Goal: Task Accomplishment & Management: Complete application form

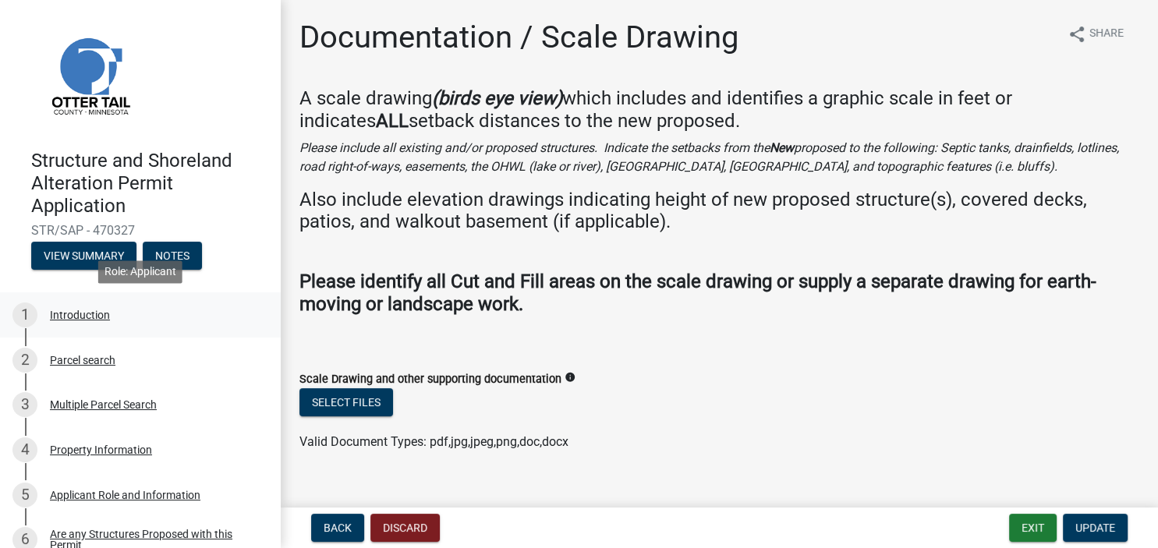
click at [65, 318] on div "Introduction" at bounding box center [80, 315] width 60 height 11
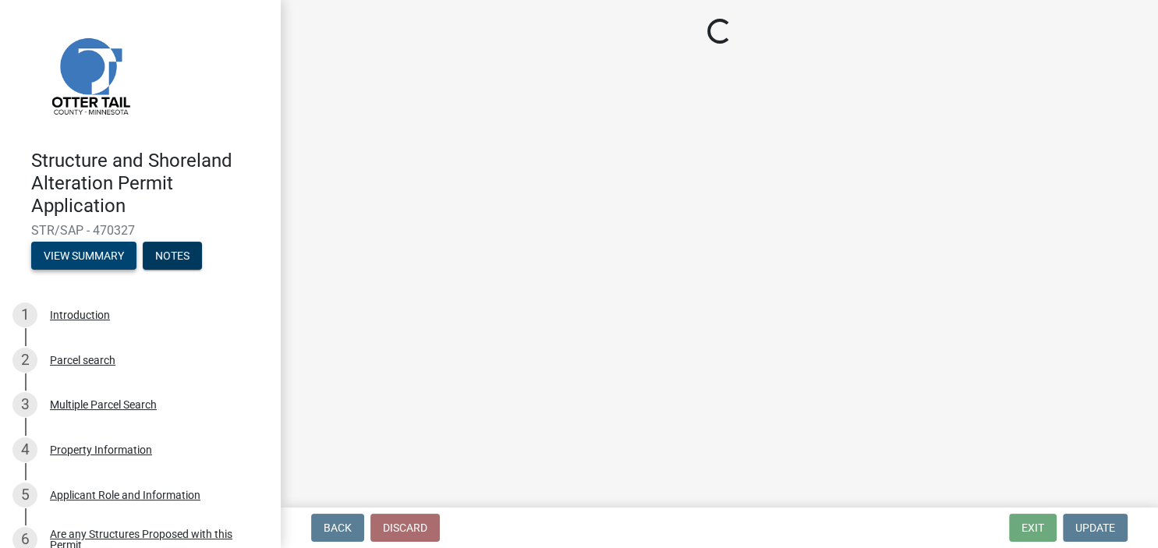
click at [80, 257] on button "View Summary" at bounding box center [83, 256] width 105 height 28
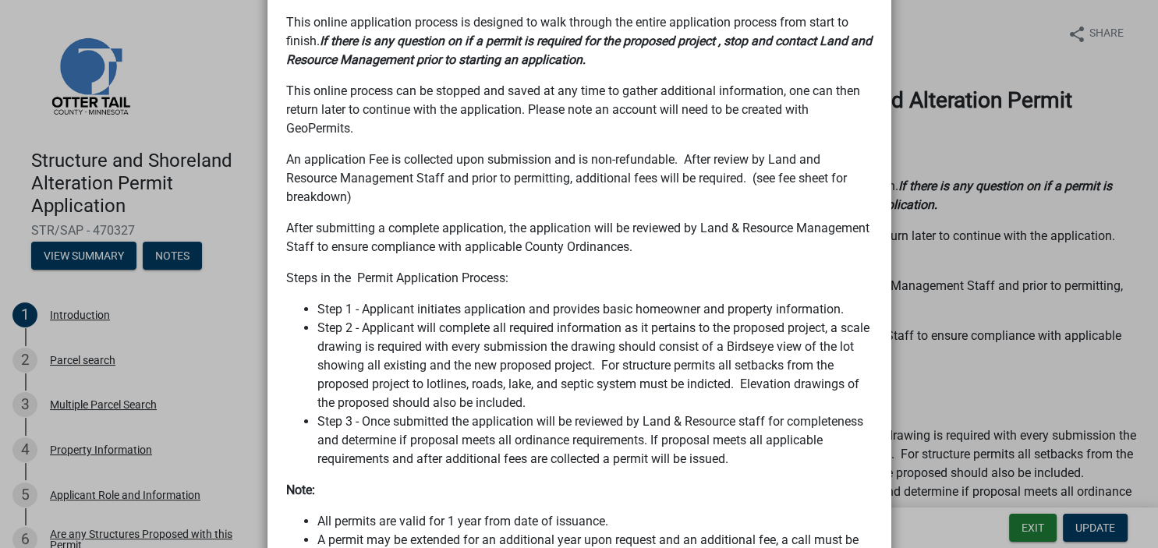
scroll to position [1007, 0]
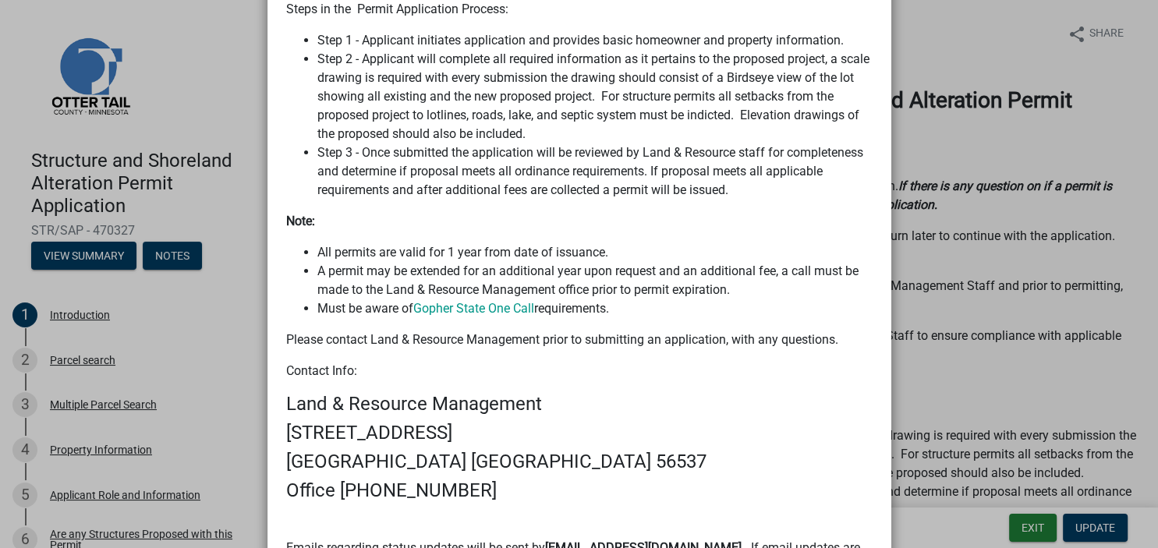
click at [68, 356] on ngb-modal-window "Summary × Printer Friendly Introduction Parcel search Multiple Parcel Search Pr…" at bounding box center [579, 274] width 1158 height 548
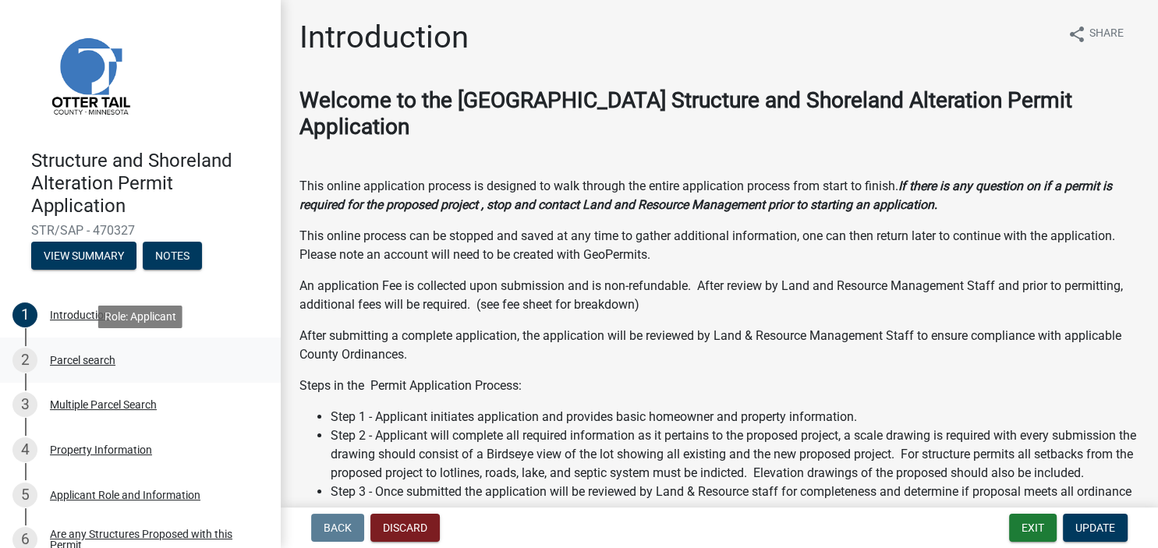
click at [67, 362] on div "Parcel search" at bounding box center [82, 360] width 65 height 11
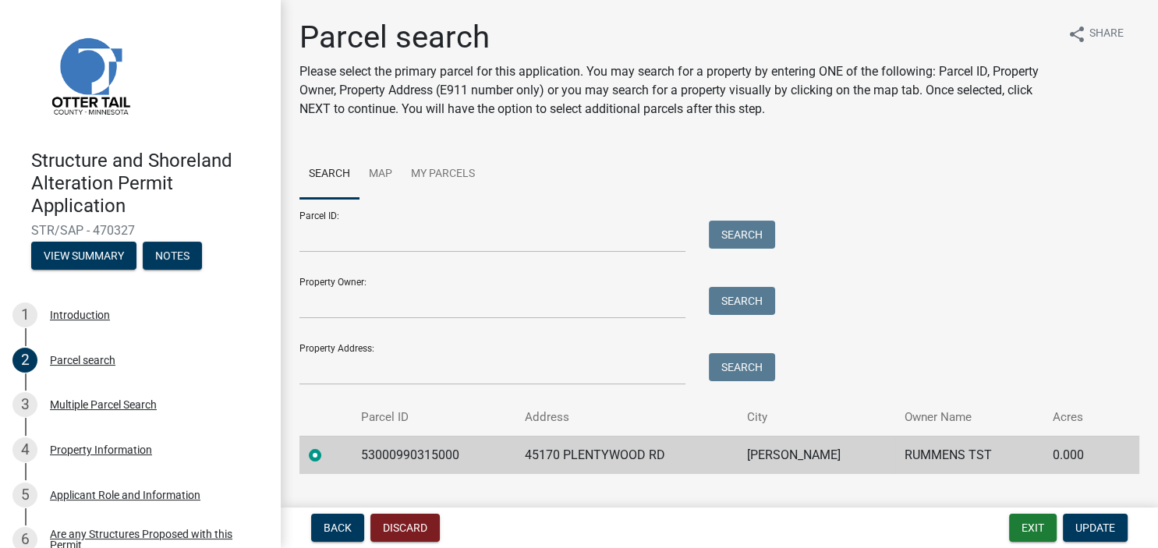
scroll to position [33, 0]
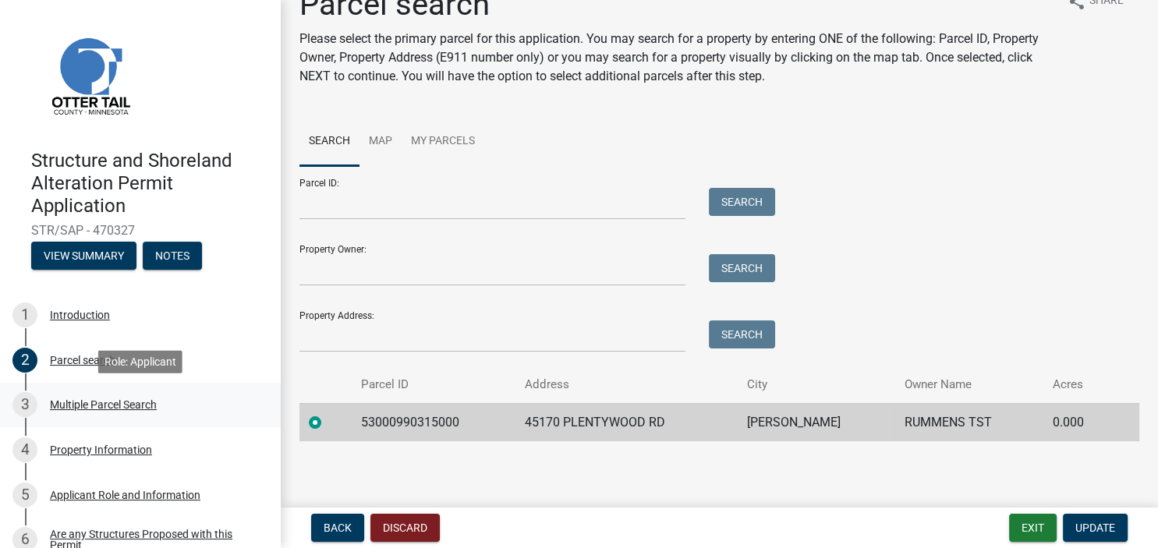
click at [58, 410] on div "Multiple Parcel Search" at bounding box center [103, 404] width 107 height 11
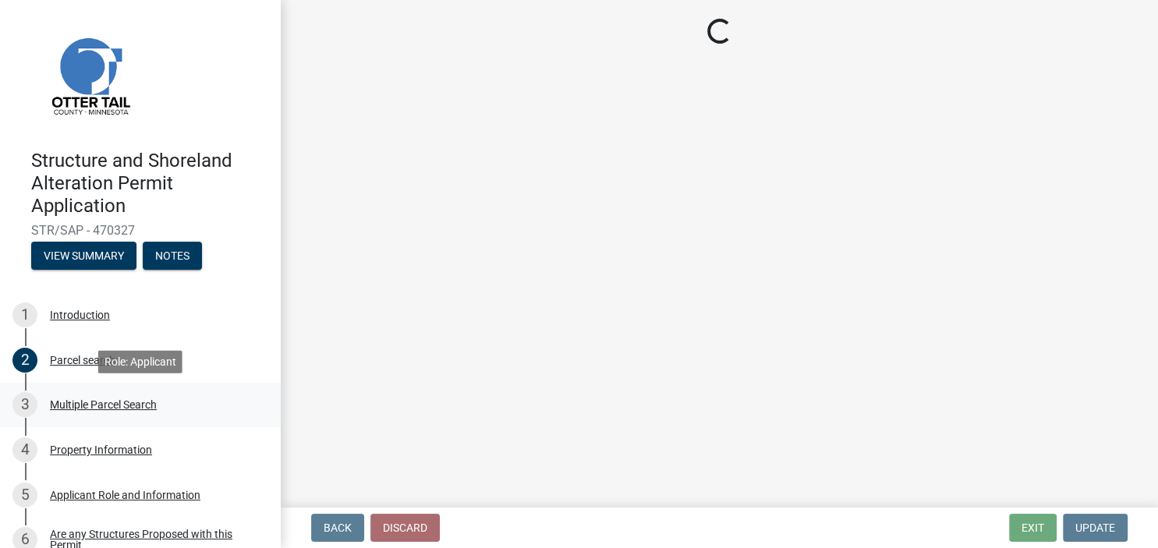
scroll to position [0, 0]
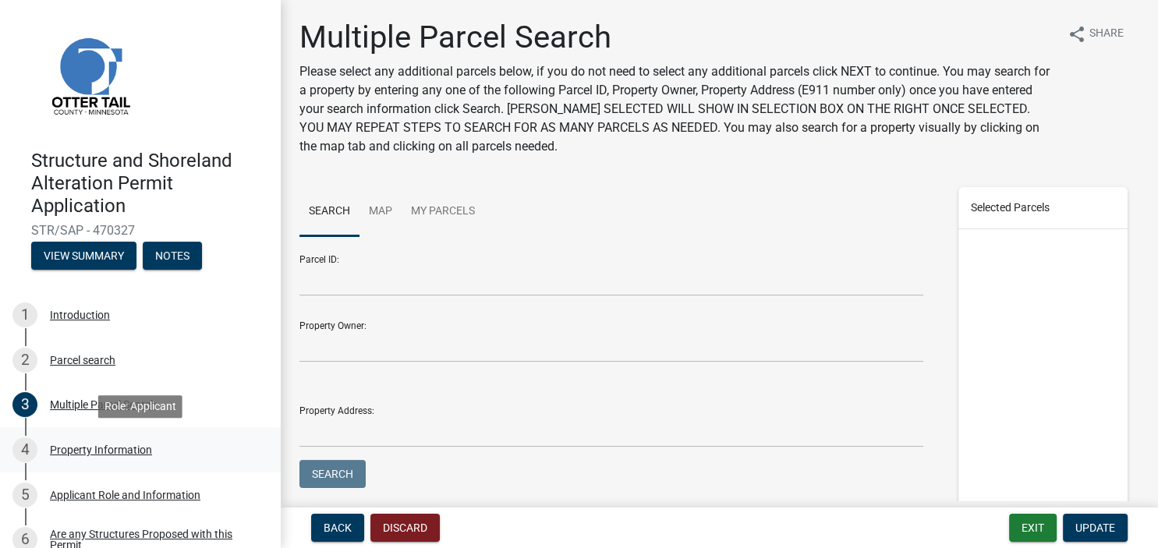
click at [63, 451] on div "Property Information" at bounding box center [101, 449] width 102 height 11
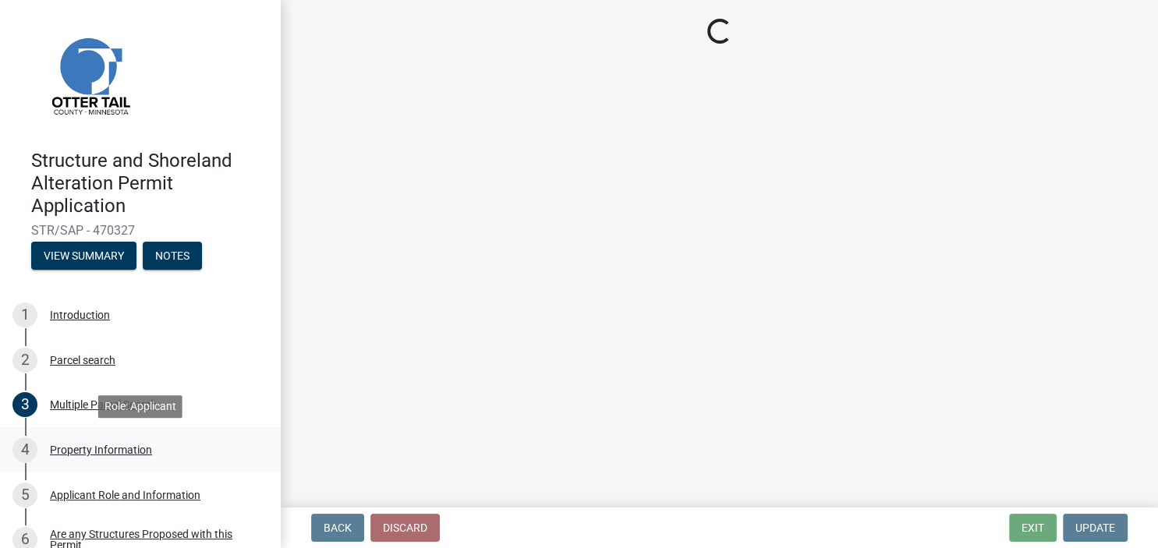
select select "bd934fa0-696e-47b9-a90f-8e33276cc410"
select select "bc365043-463f-4dd2-a146-228392936da3"
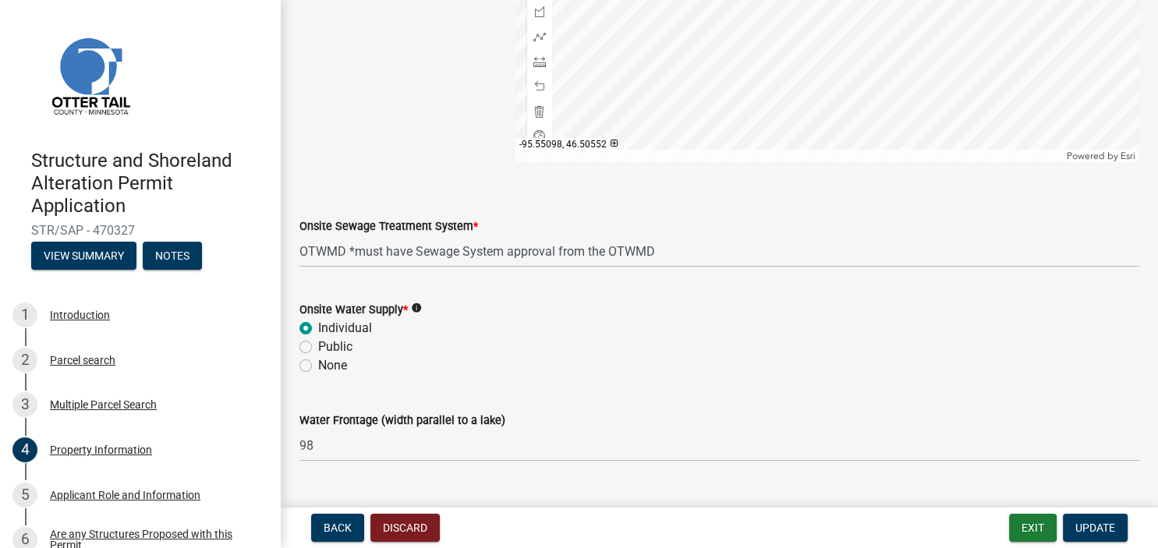
scroll to position [1082, 0]
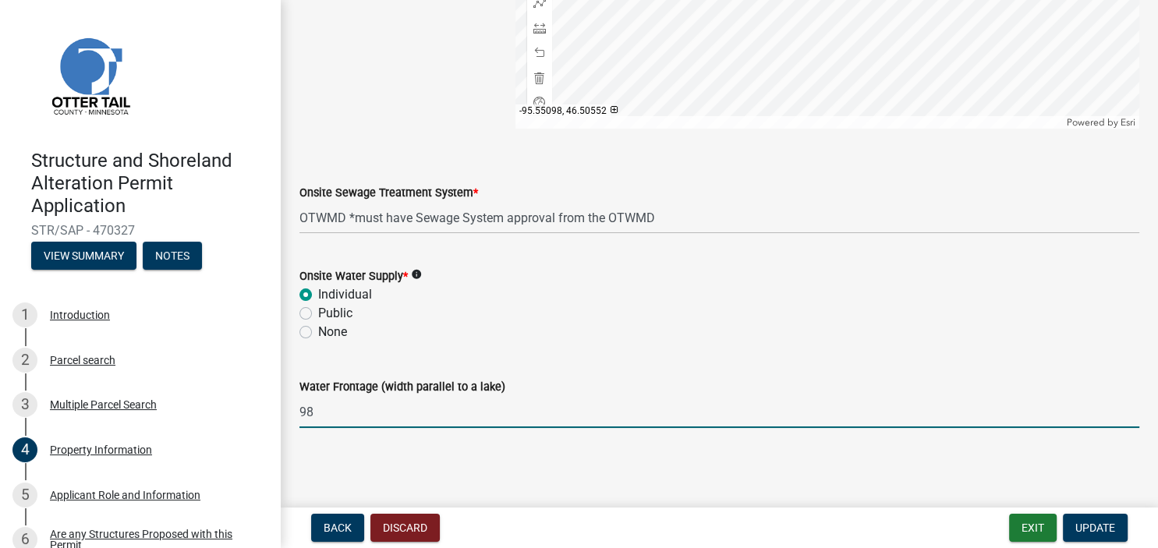
click at [324, 414] on input "98" at bounding box center [719, 412] width 840 height 32
type input "92.6"
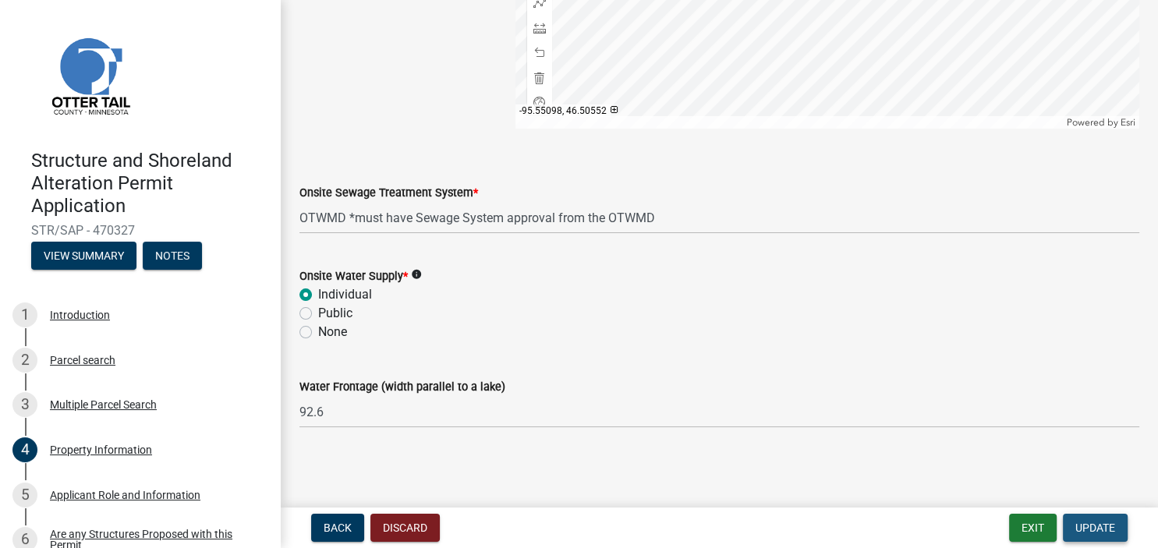
click at [1075, 522] on span "Update" at bounding box center [1095, 528] width 40 height 12
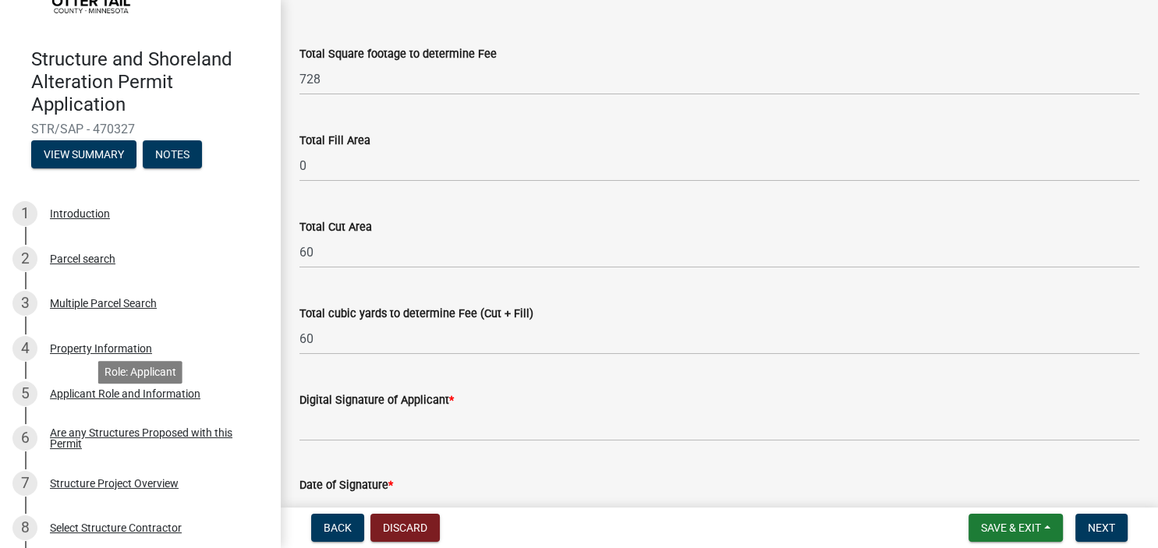
scroll to position [78, 0]
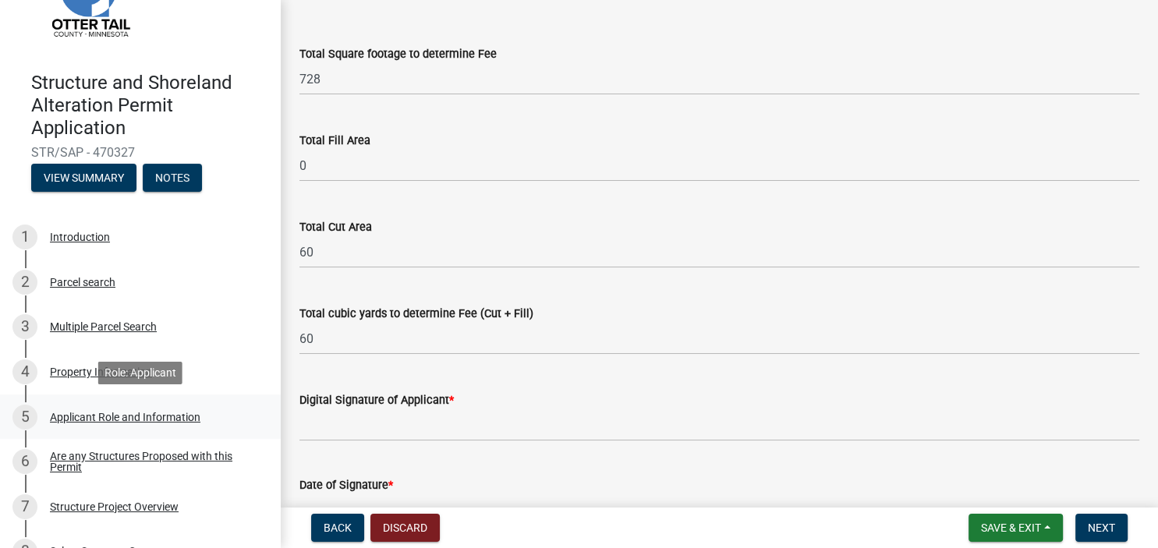
click at [76, 412] on div "Applicant Role and Information" at bounding box center [125, 417] width 150 height 11
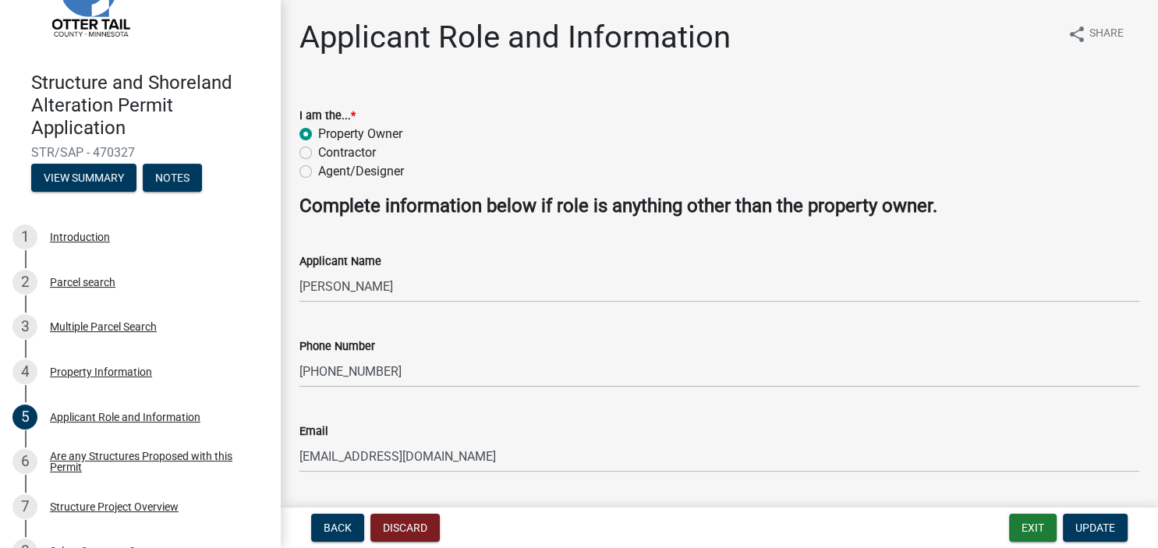
scroll to position [44, 0]
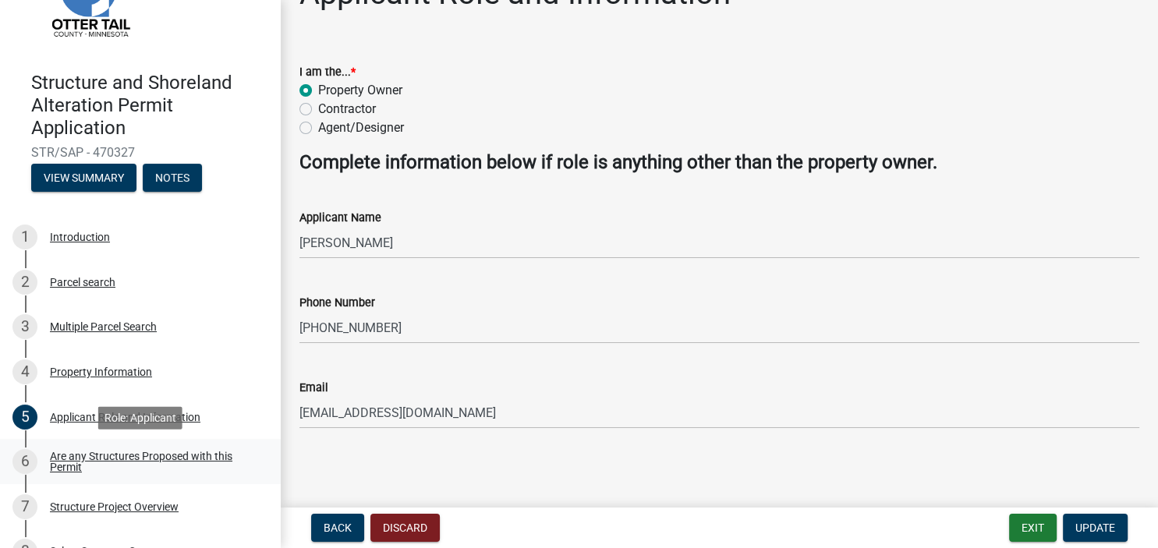
click at [64, 460] on div "Are any Structures Proposed with this Permit" at bounding box center [153, 462] width 206 height 22
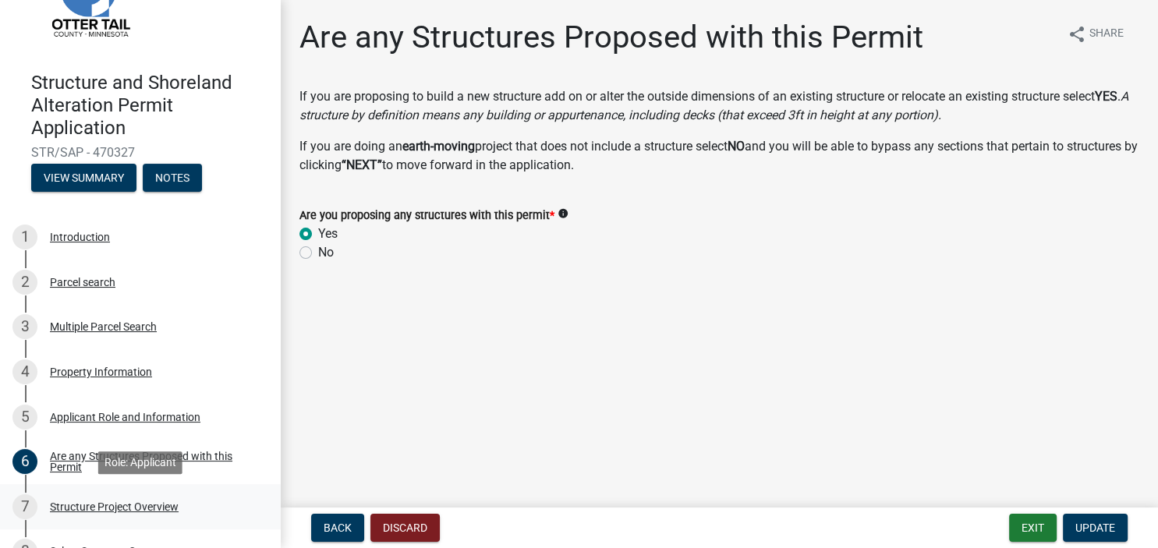
click at [141, 505] on div "Structure Project Overview" at bounding box center [114, 506] width 129 height 11
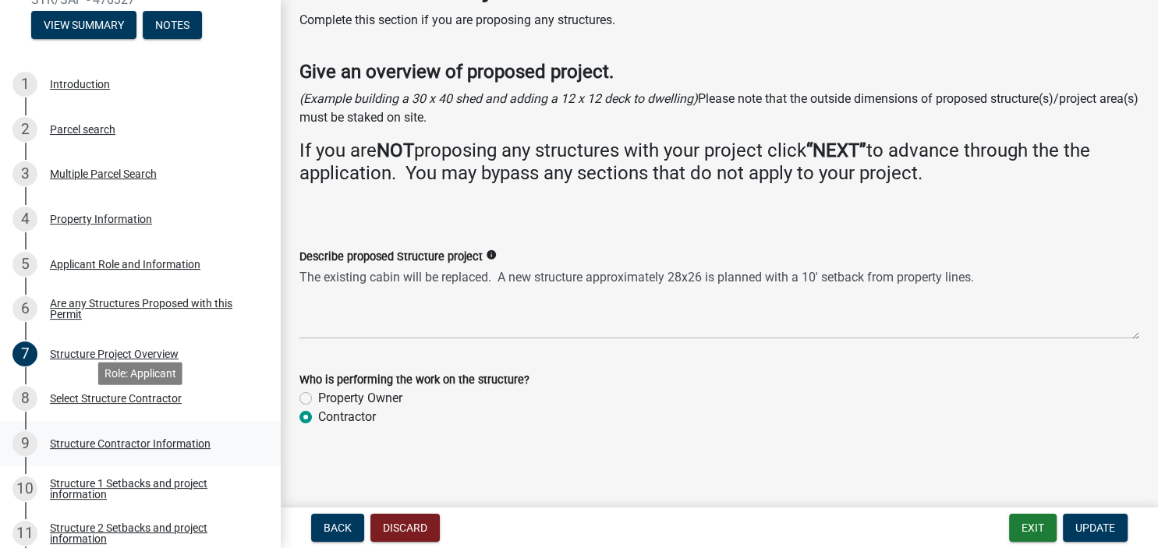
scroll to position [235, 0]
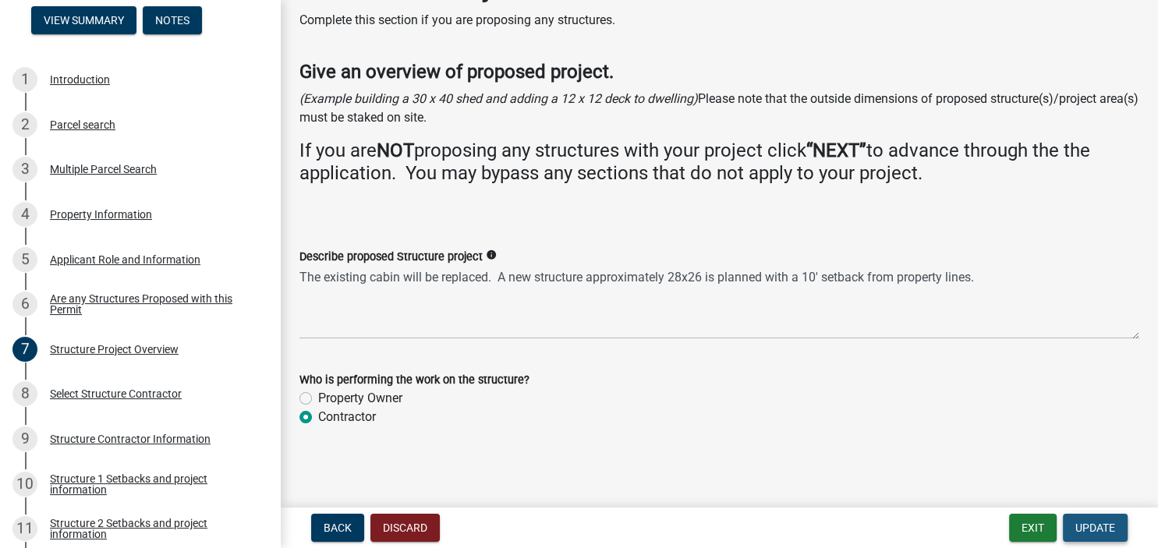
click at [1085, 525] on span "Update" at bounding box center [1095, 528] width 40 height 12
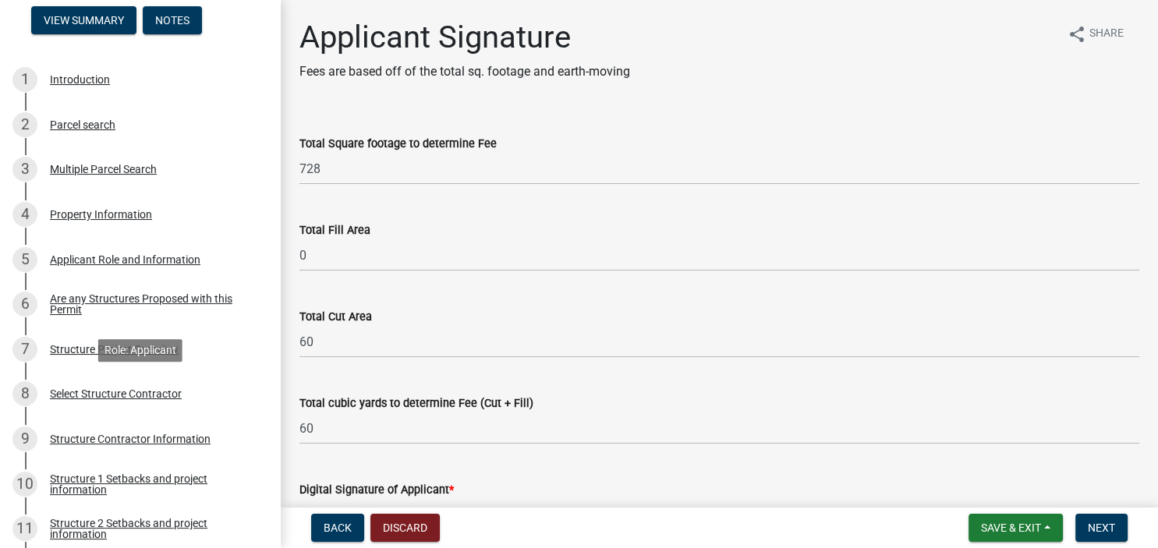
click at [101, 395] on div "Select Structure Contractor" at bounding box center [116, 393] width 132 height 11
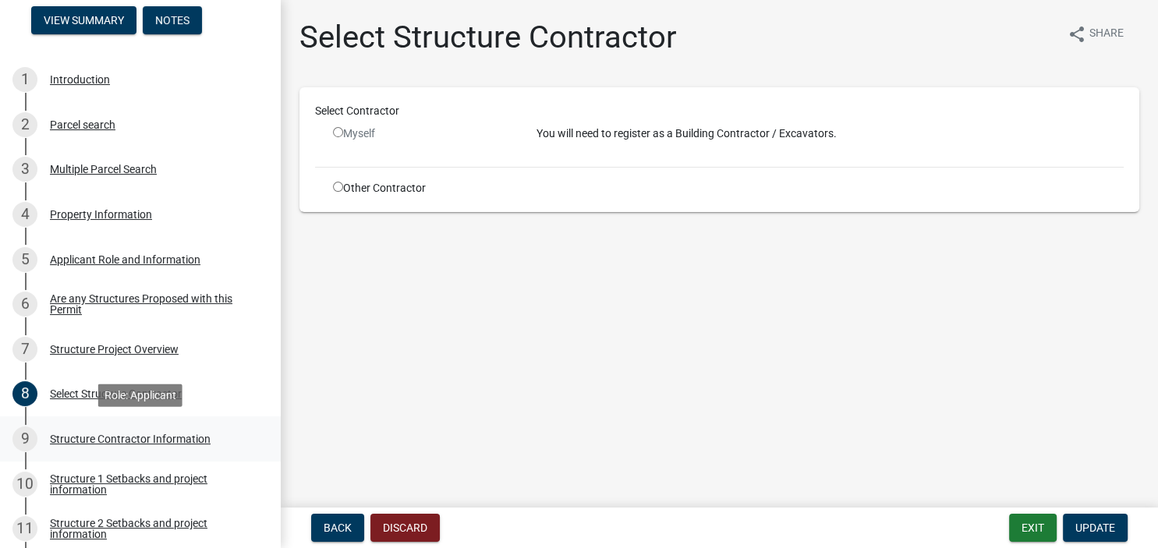
click at [101, 441] on div "Structure Contractor Information" at bounding box center [130, 439] width 161 height 11
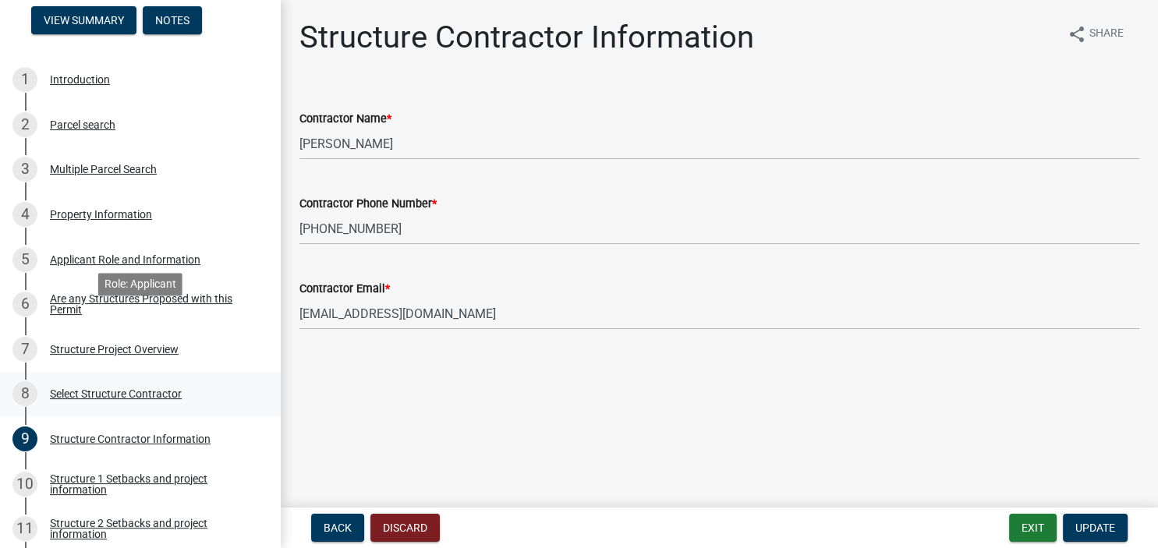
scroll to position [314, 0]
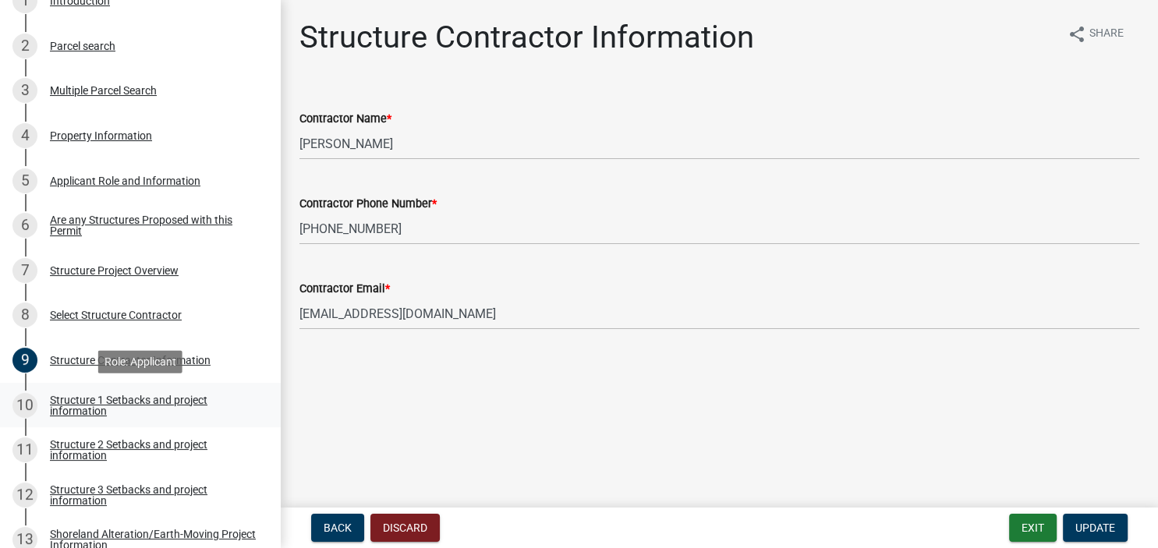
click at [81, 411] on div "Structure 1 Setbacks and project information" at bounding box center [153, 406] width 206 height 22
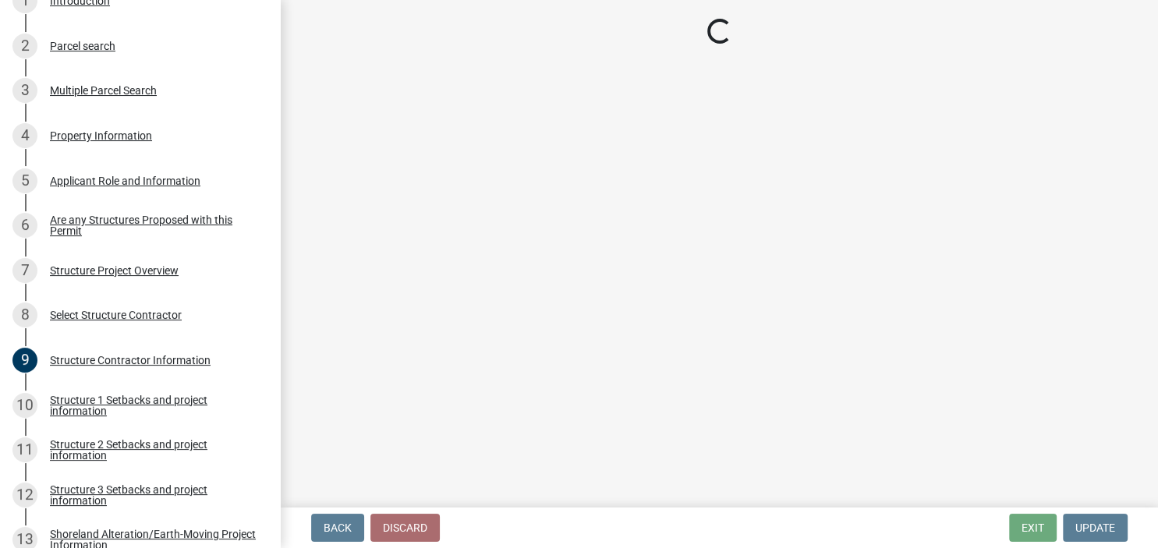
select select "a3cc236c-43aa-406a-8353-e0398d57c407"
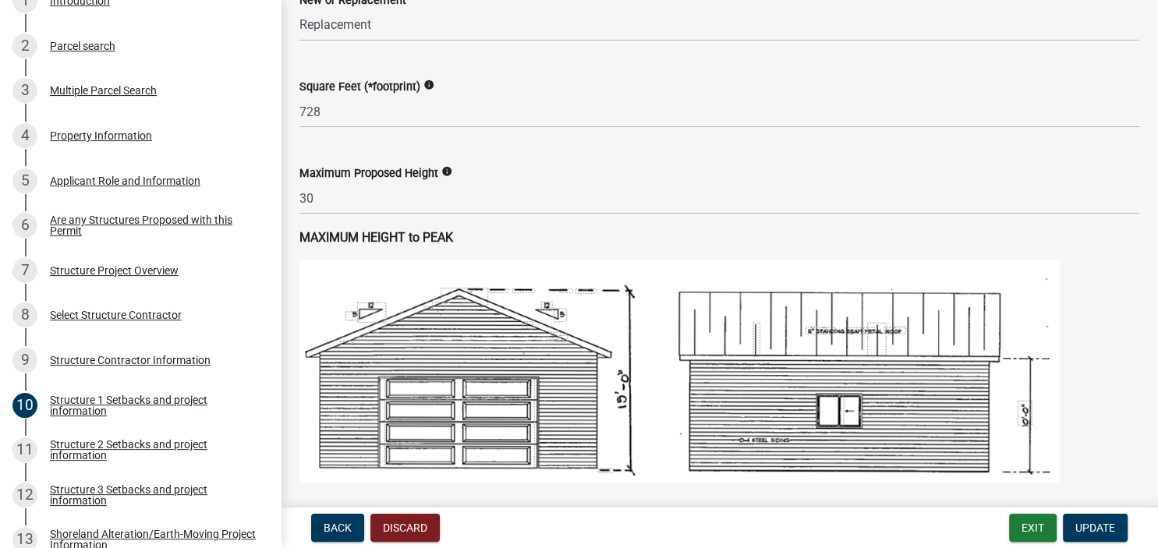
scroll to position [808, 0]
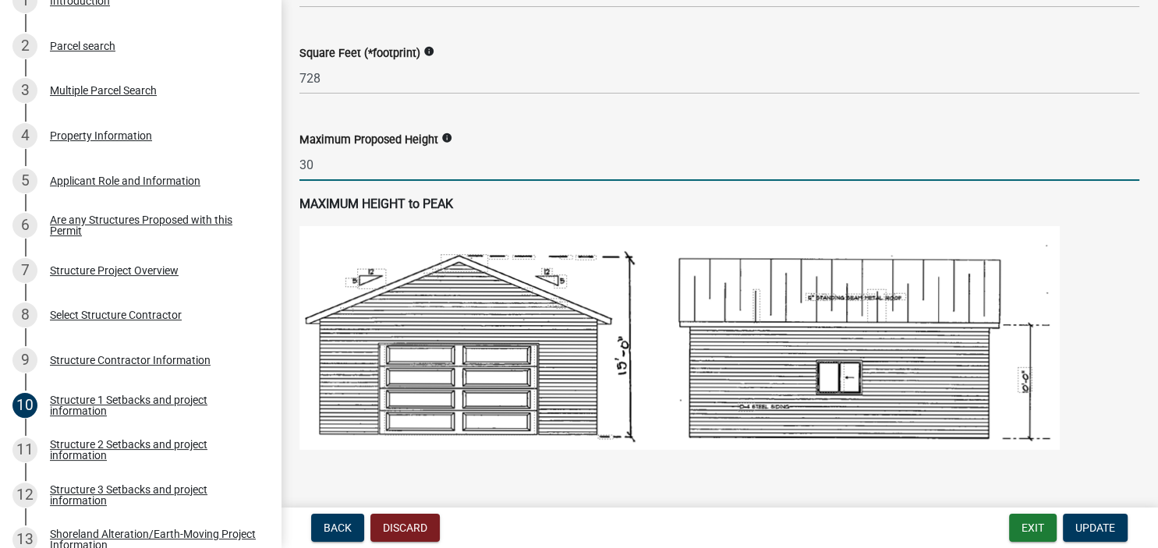
click at [324, 170] on input "30" at bounding box center [719, 165] width 840 height 32
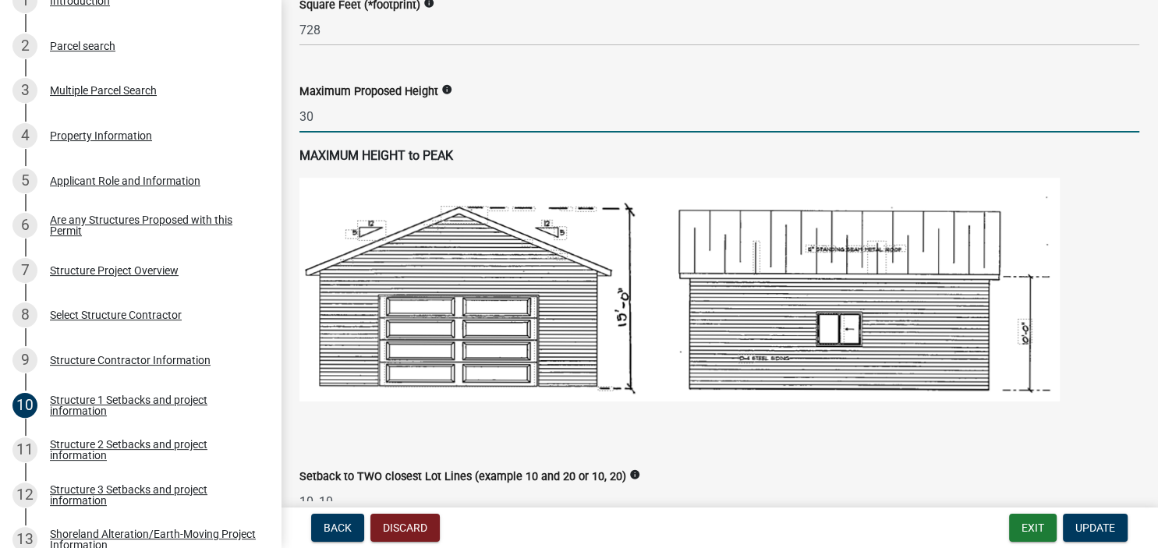
scroll to position [718, 0]
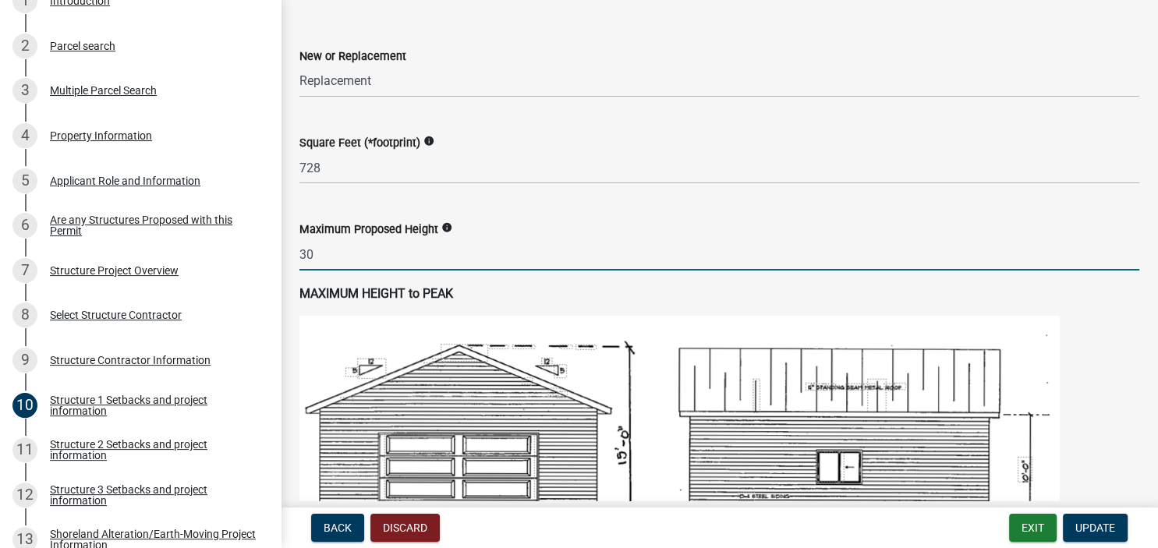
click at [303, 252] on input "30" at bounding box center [719, 255] width 840 height 32
click at [296, 252] on div "Maximum Proposed Height info 30" at bounding box center [719, 234] width 863 height 73
click at [300, 253] on input "30" at bounding box center [719, 255] width 840 height 32
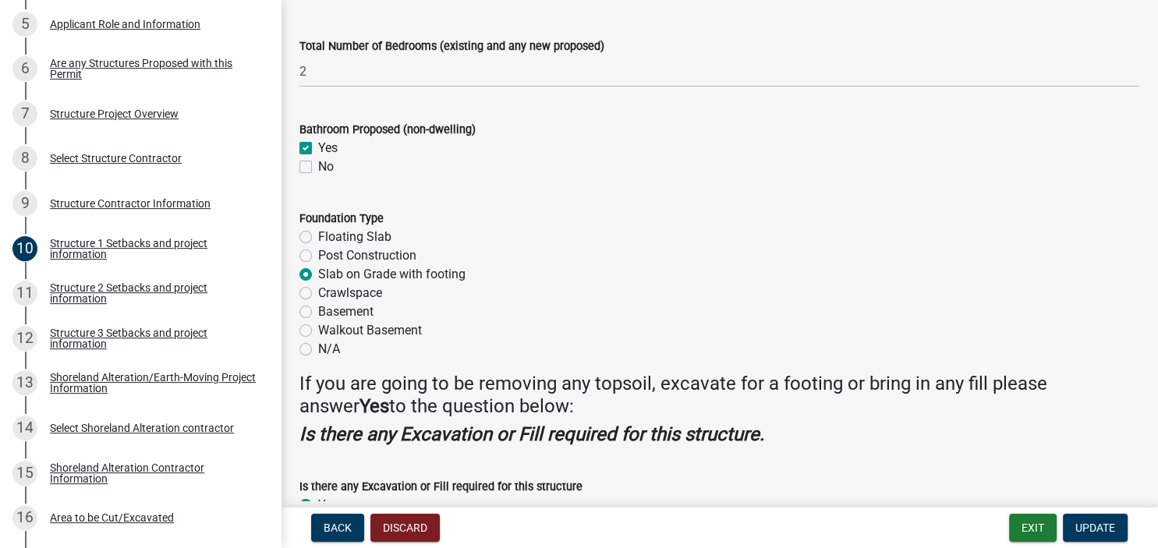
scroll to position [1976, 0]
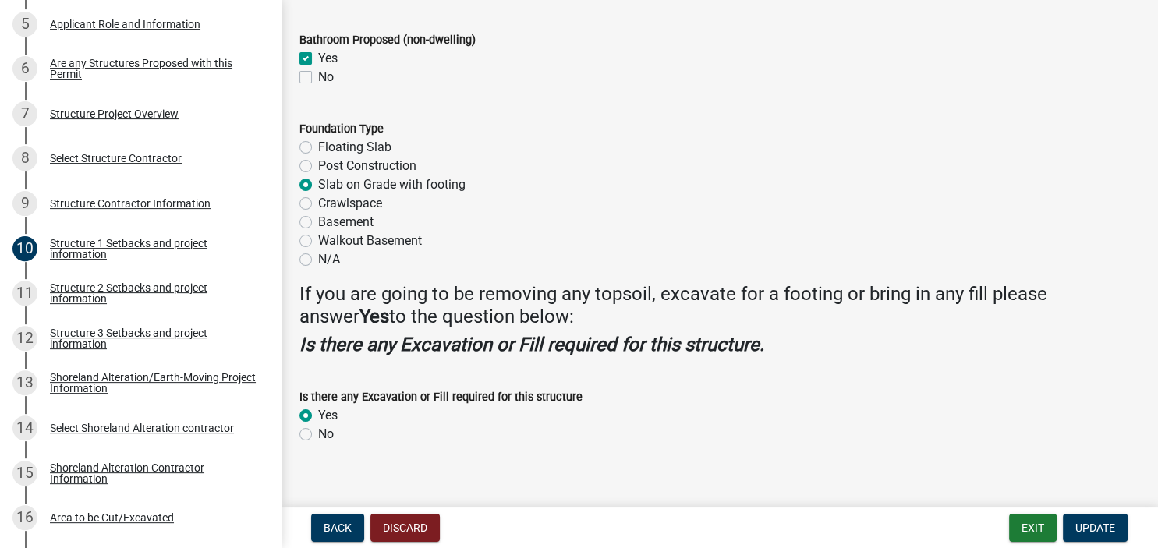
type input "30"
click at [327, 44] on label "Bathroom Proposed (non-dwelling)" at bounding box center [387, 40] width 176 height 11
click at [318, 204] on label "Crawlspace" at bounding box center [350, 203] width 64 height 19
click at [318, 204] on input "Crawlspace" at bounding box center [323, 199] width 10 height 10
radio input "true"
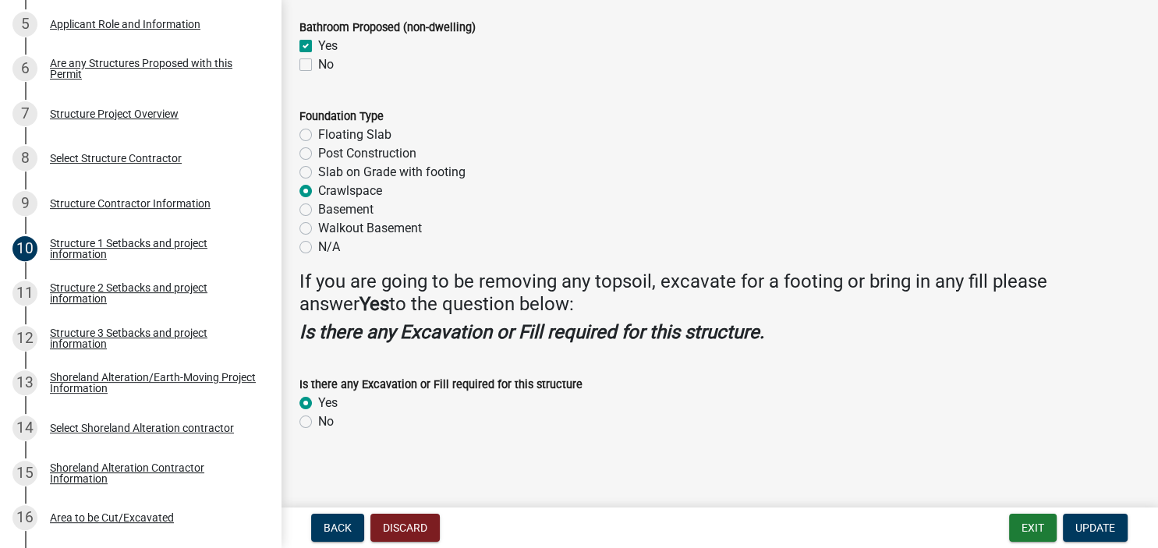
scroll to position [1993, 0]
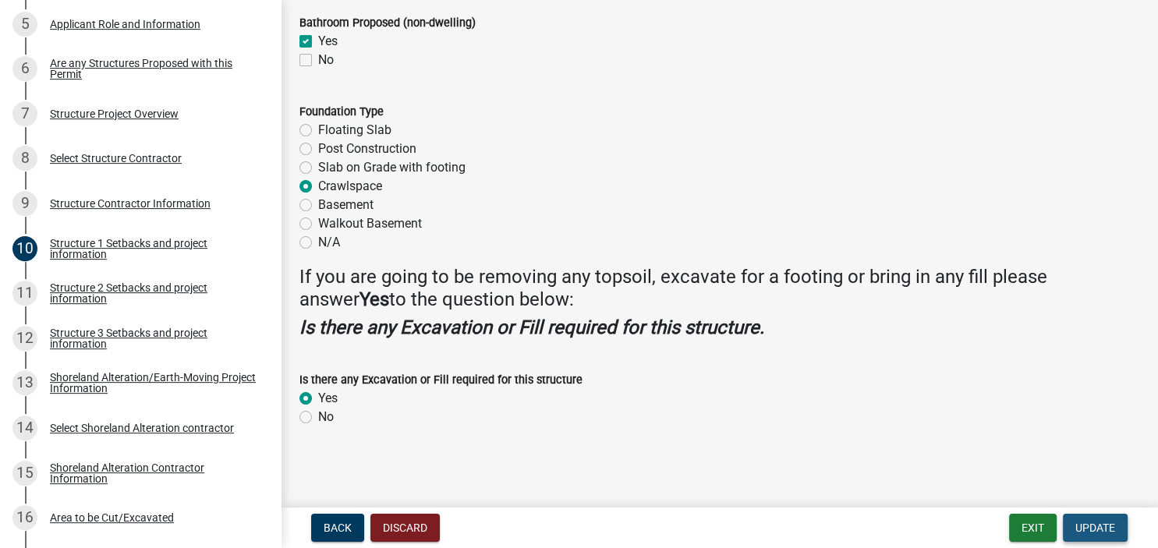
click at [1084, 531] on span "Update" at bounding box center [1095, 528] width 40 height 12
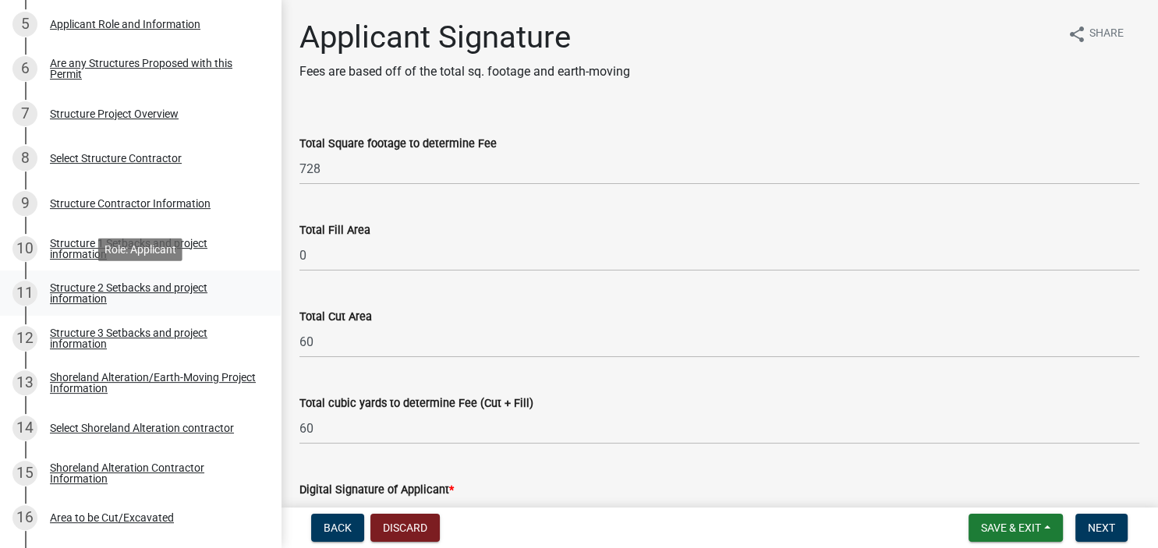
click at [73, 292] on div "Structure 2 Setbacks and project information" at bounding box center [153, 293] width 206 height 22
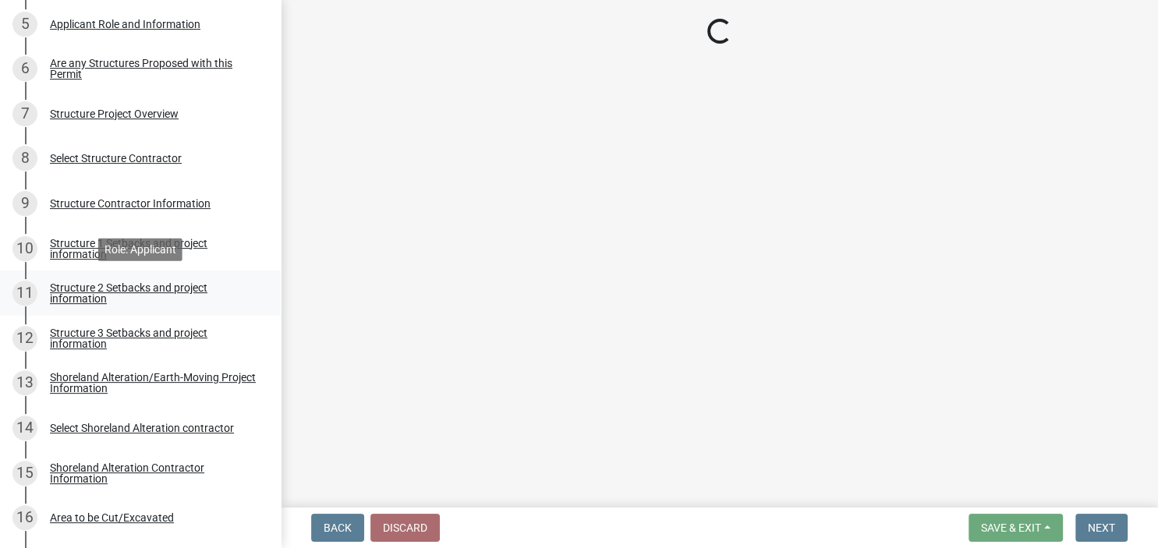
select select "a3cc236c-43aa-406a-8353-e0398d57c407"
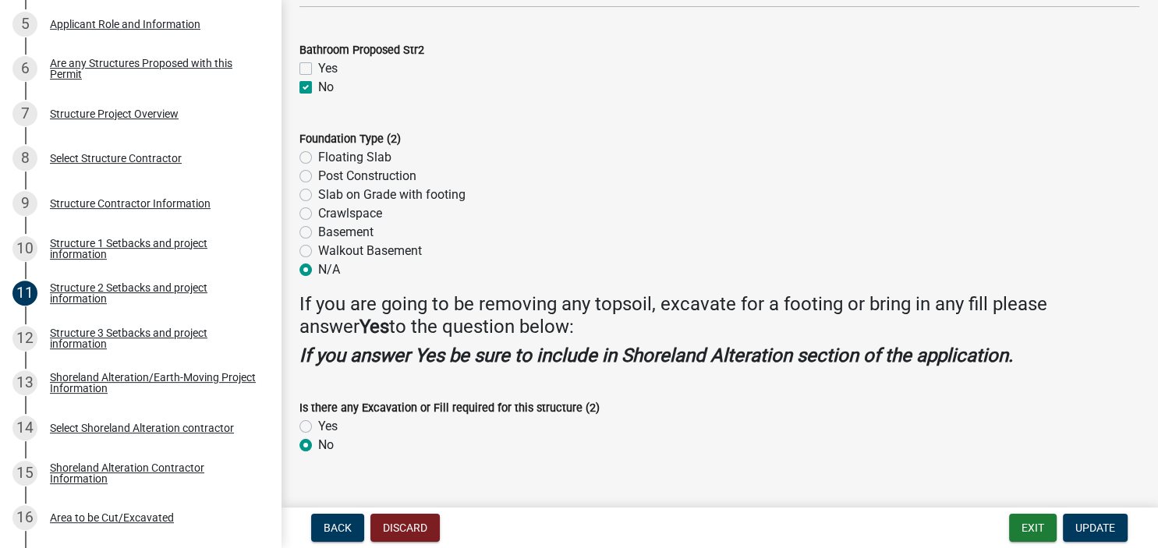
scroll to position [1593, 0]
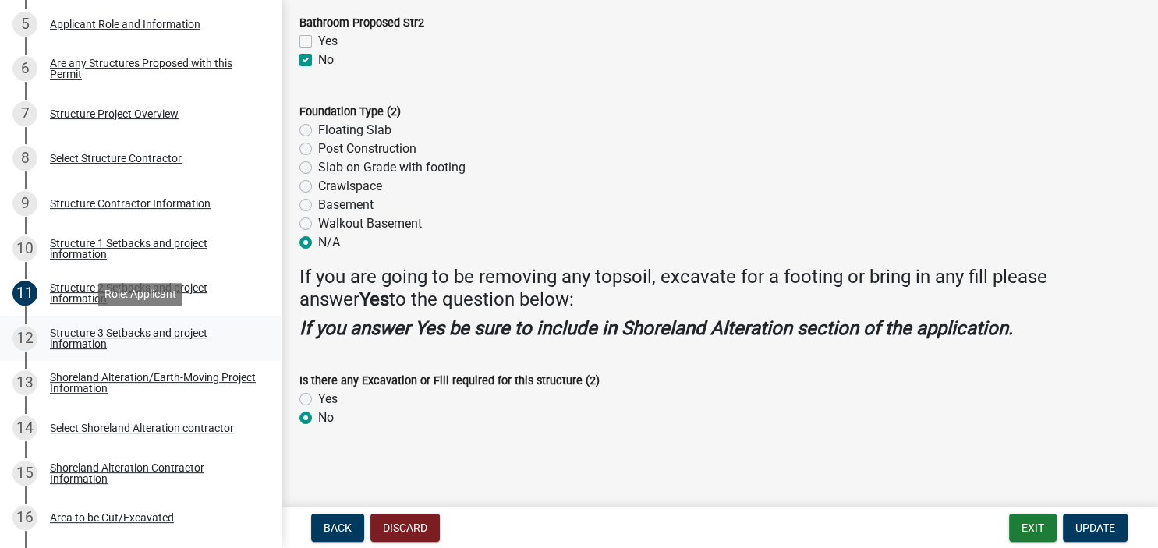
click at [70, 336] on div "Structure 3 Setbacks and project information" at bounding box center [153, 338] width 206 height 22
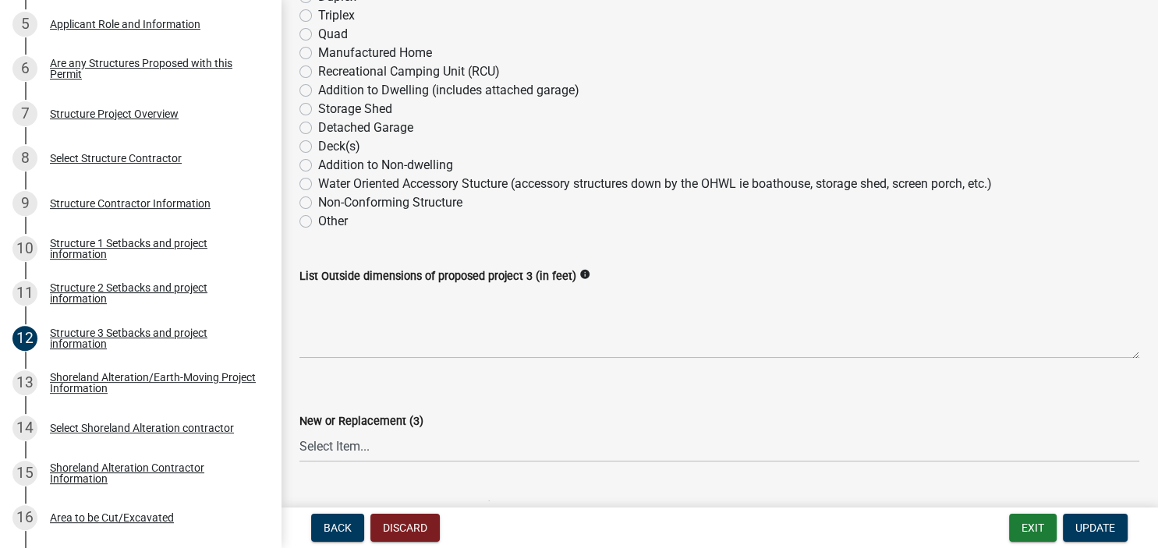
scroll to position [449, 0]
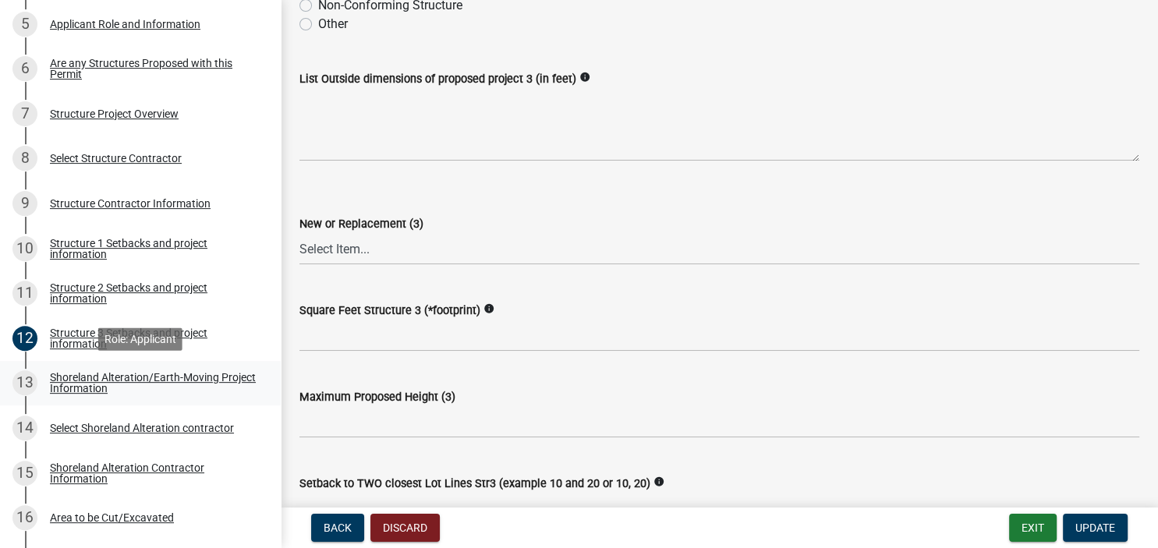
click at [58, 379] on div "Shoreland Alteration/Earth-Moving Project Information" at bounding box center [153, 383] width 206 height 22
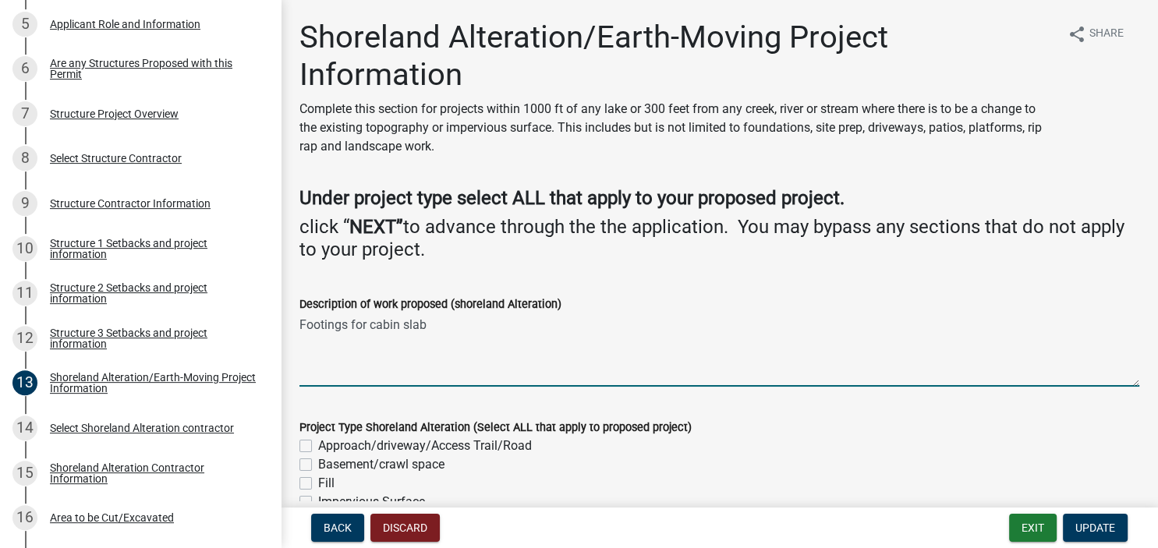
click at [437, 313] on textarea "Footings for cabin slab" at bounding box center [719, 349] width 840 height 73
type textarea "F"
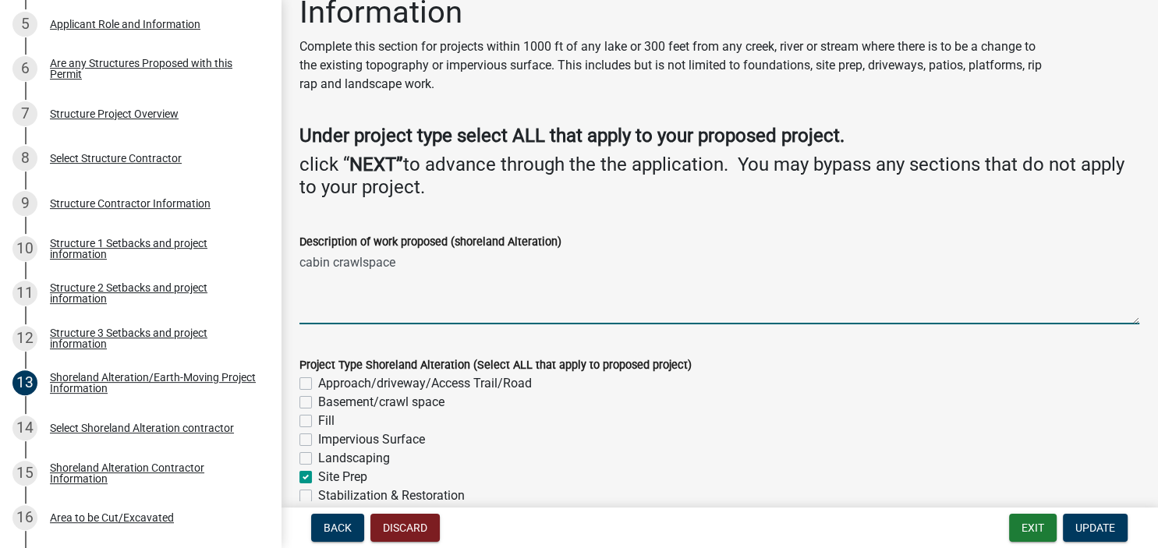
scroll to position [90, 0]
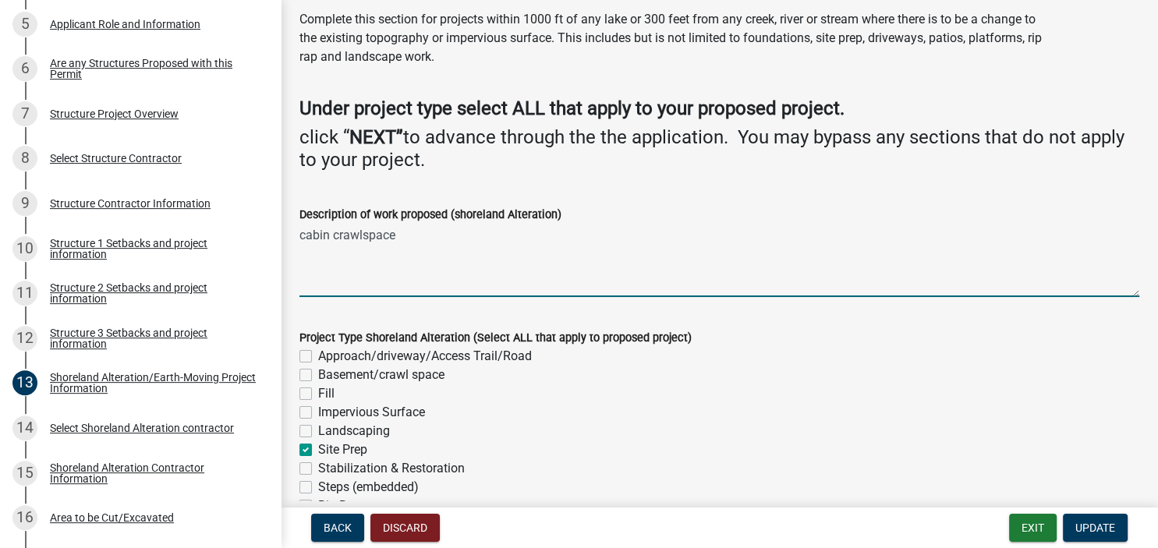
type textarea "cabin crawlspace"
click at [318, 366] on label "Basement/crawl space" at bounding box center [381, 375] width 126 height 19
click at [318, 366] on input "Basement/crawl space" at bounding box center [323, 371] width 10 height 10
checkbox input "true"
checkbox input "false"
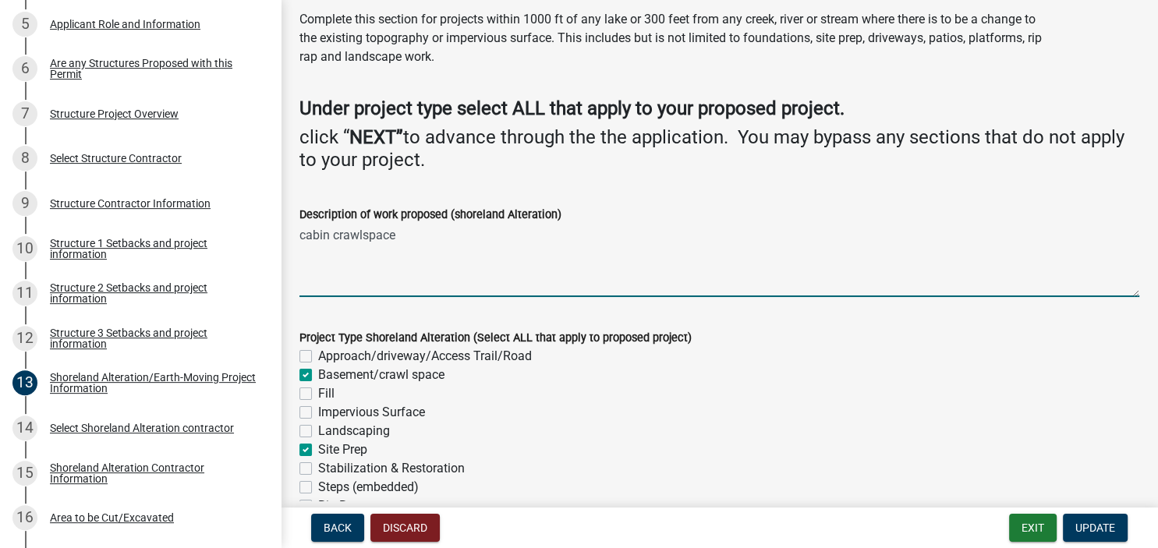
checkbox input "true"
checkbox input "false"
checkbox input "true"
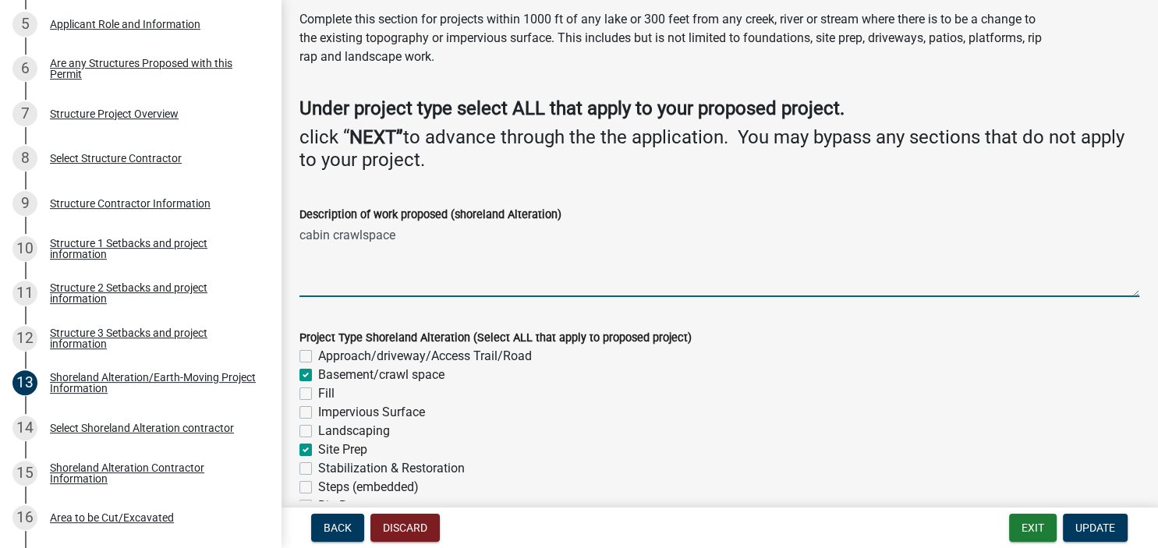
checkbox input "false"
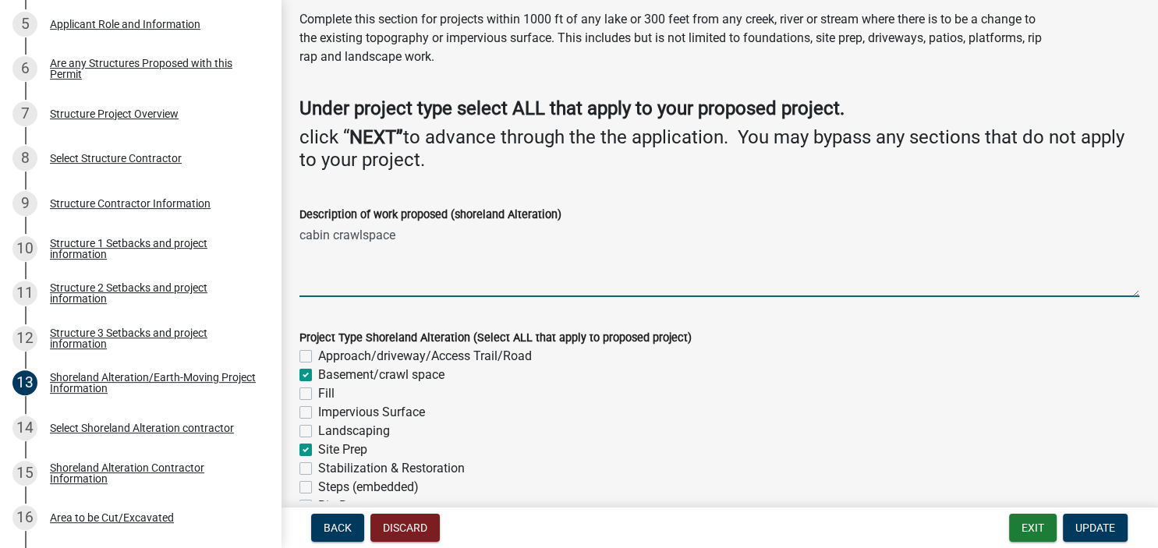
checkbox input "false"
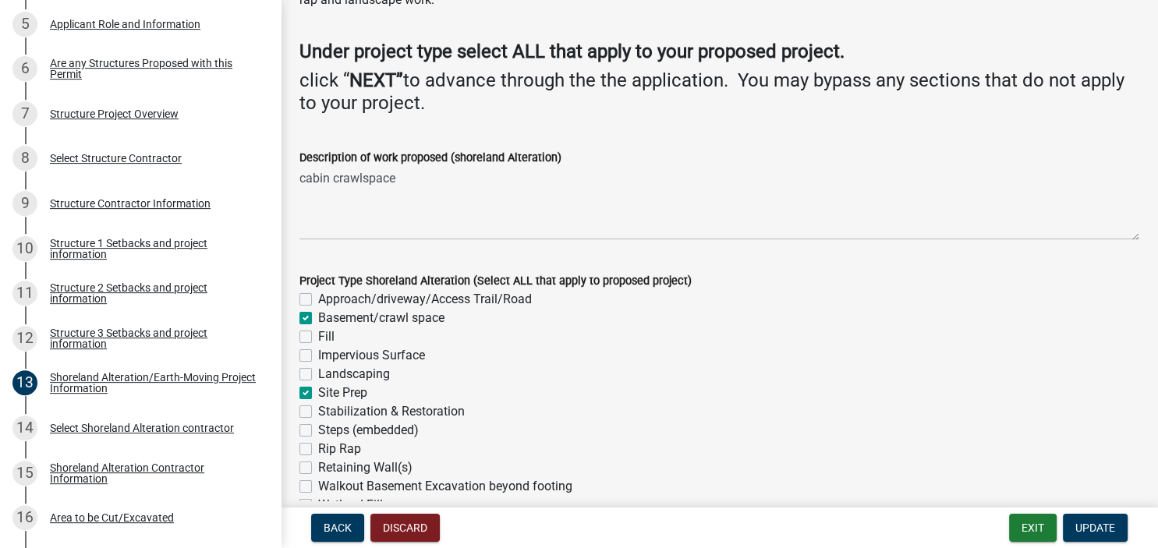
scroll to position [179, 0]
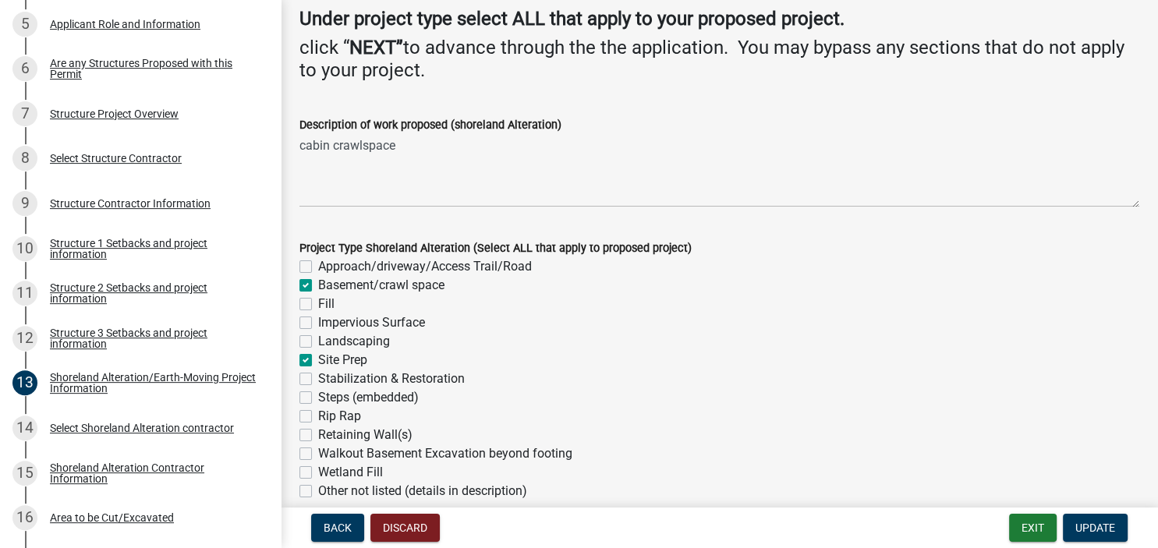
click at [318, 351] on label "Site Prep" at bounding box center [342, 360] width 49 height 19
click at [318, 351] on input "Site Prep" at bounding box center [323, 356] width 10 height 10
checkbox input "false"
checkbox input "true"
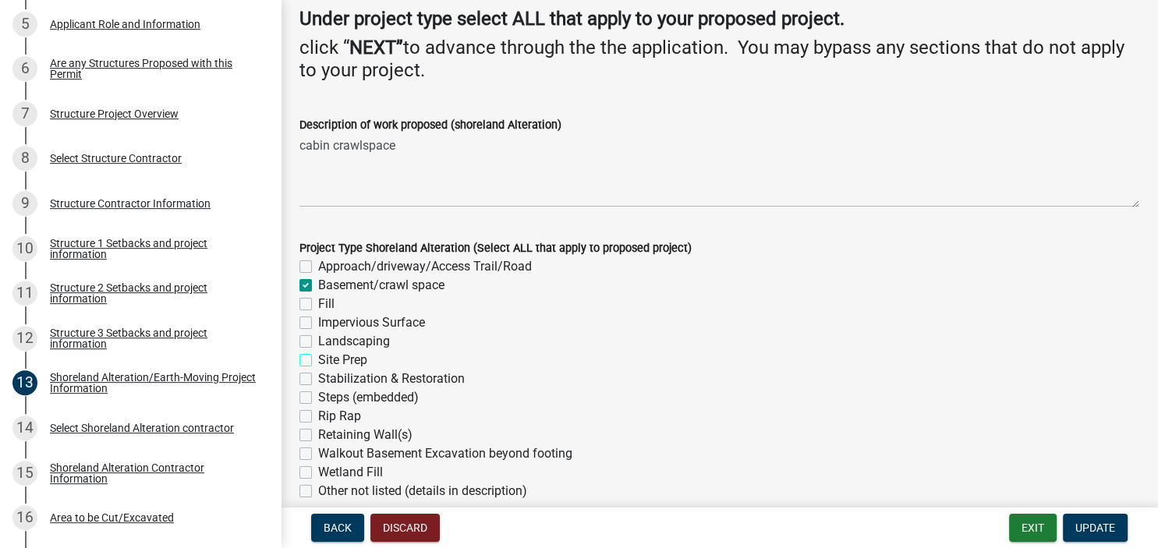
checkbox input "false"
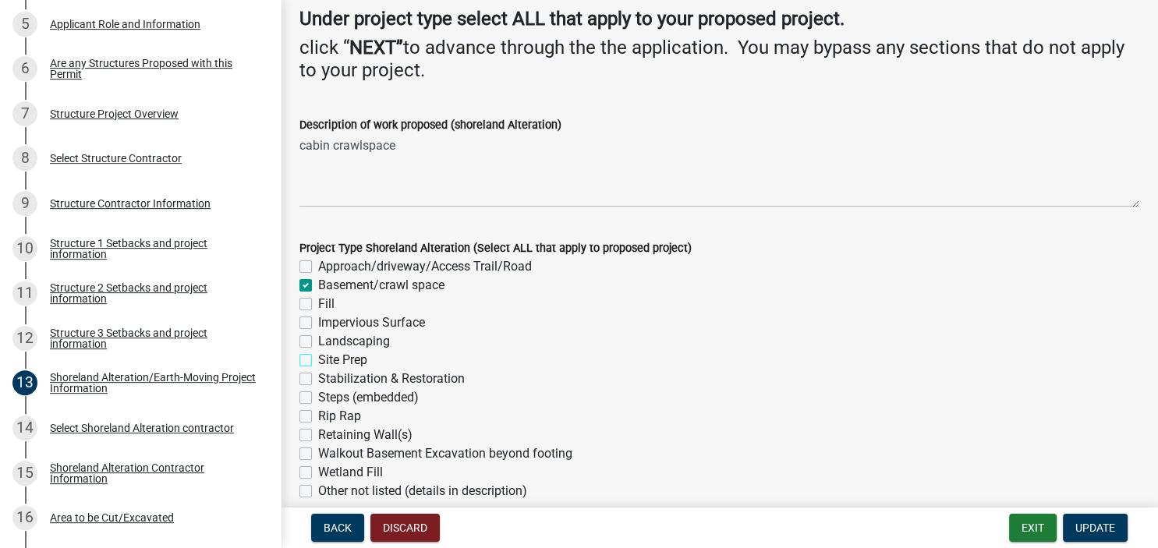
checkbox input "false"
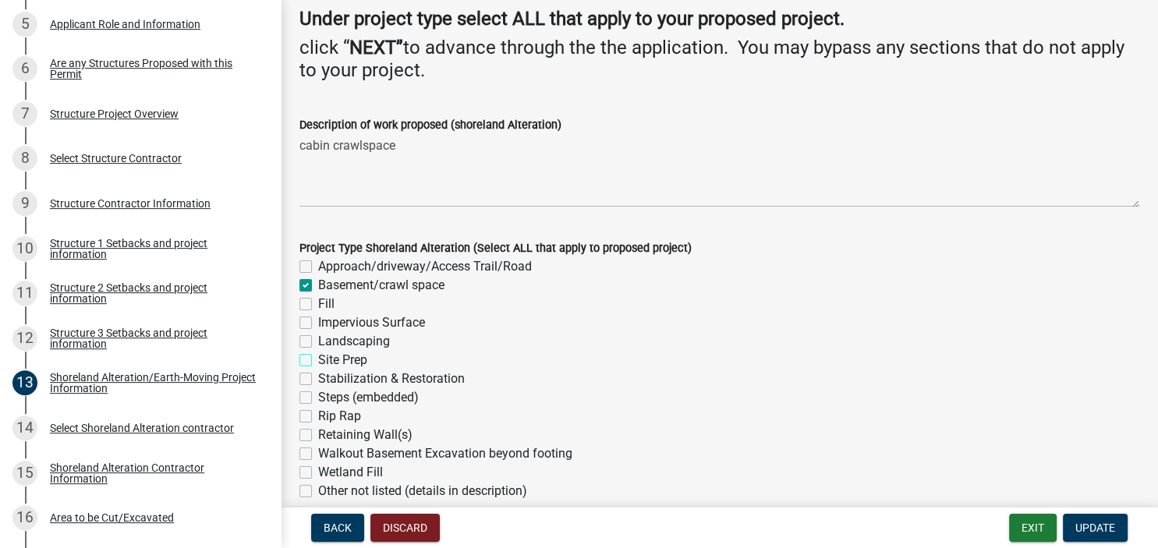
checkbox input "false"
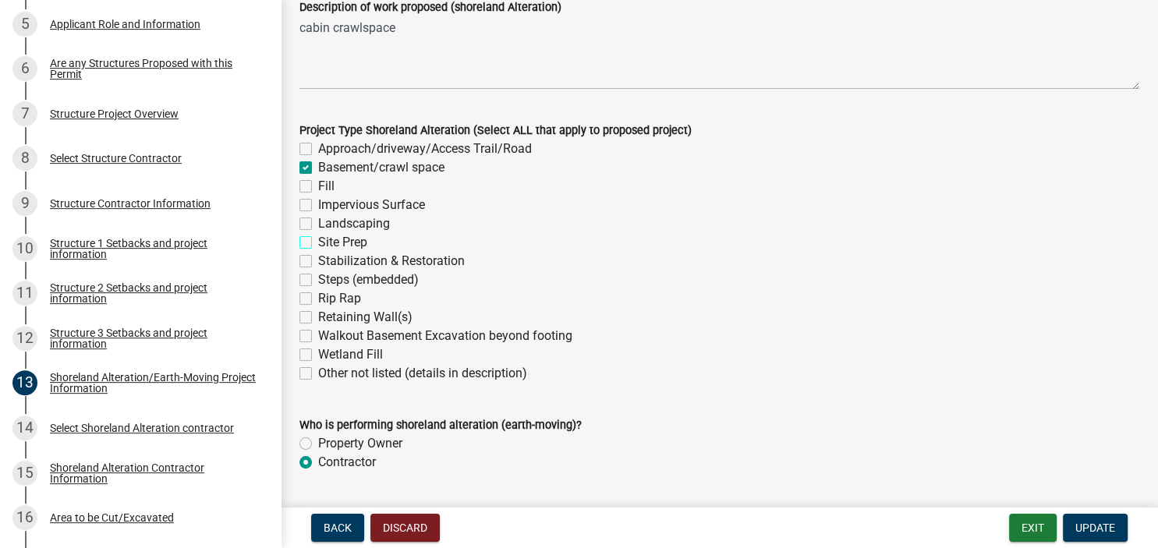
scroll to position [305, 0]
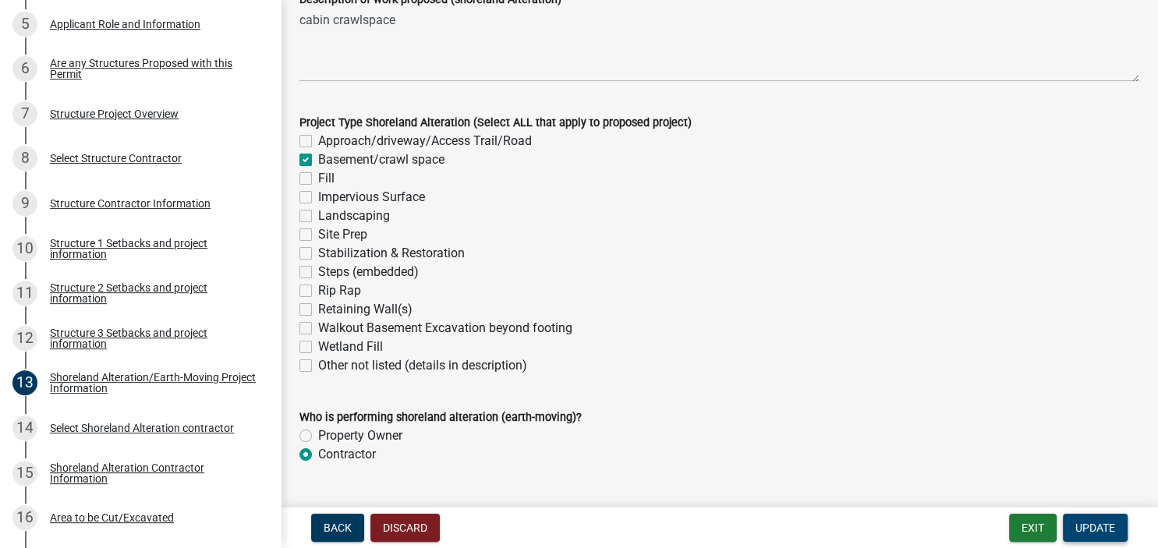
click at [1087, 535] on button "Update" at bounding box center [1095, 528] width 65 height 28
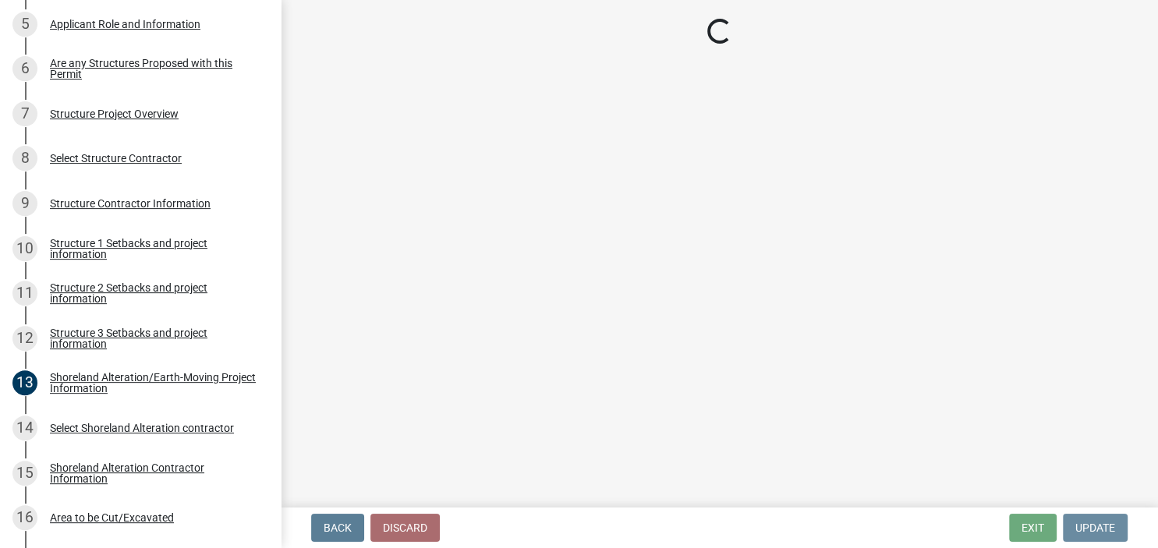
scroll to position [0, 0]
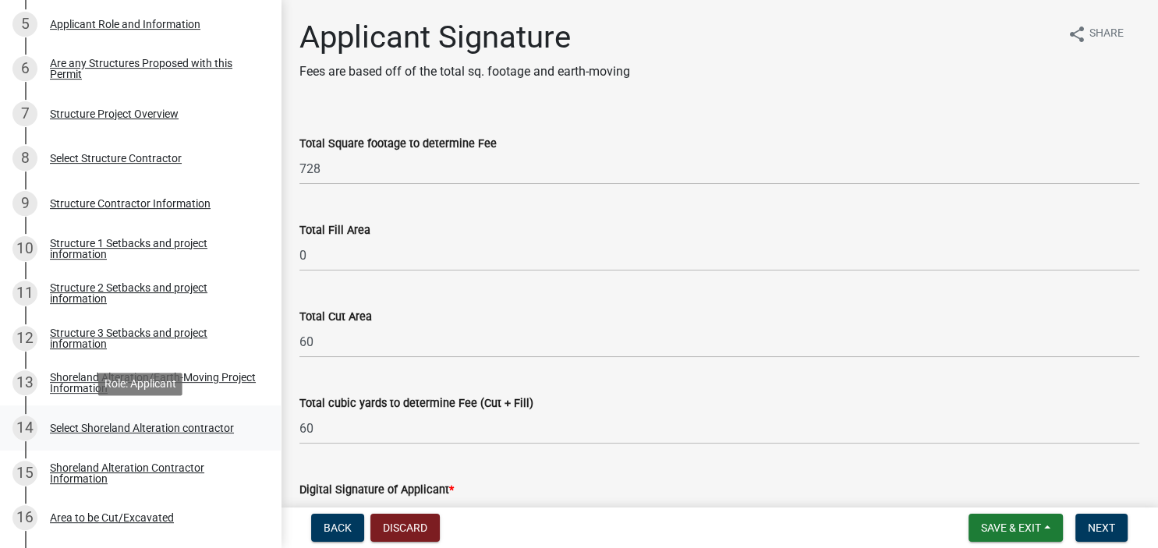
click at [63, 432] on div "Select Shoreland Alteration contractor" at bounding box center [142, 428] width 184 height 11
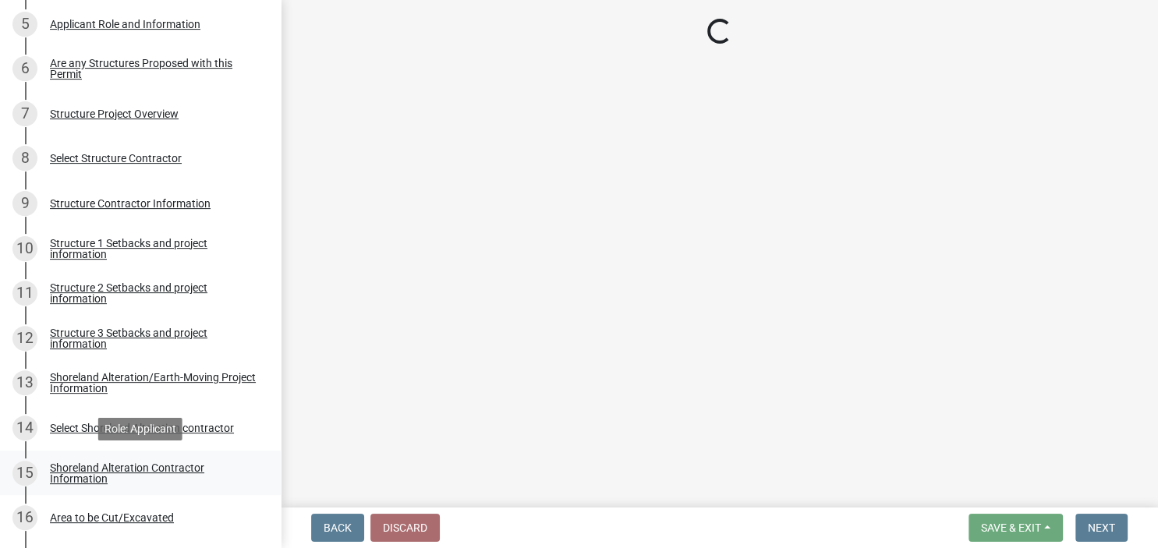
click at [76, 474] on div "Shoreland Alteration Contractor Information" at bounding box center [153, 473] width 206 height 22
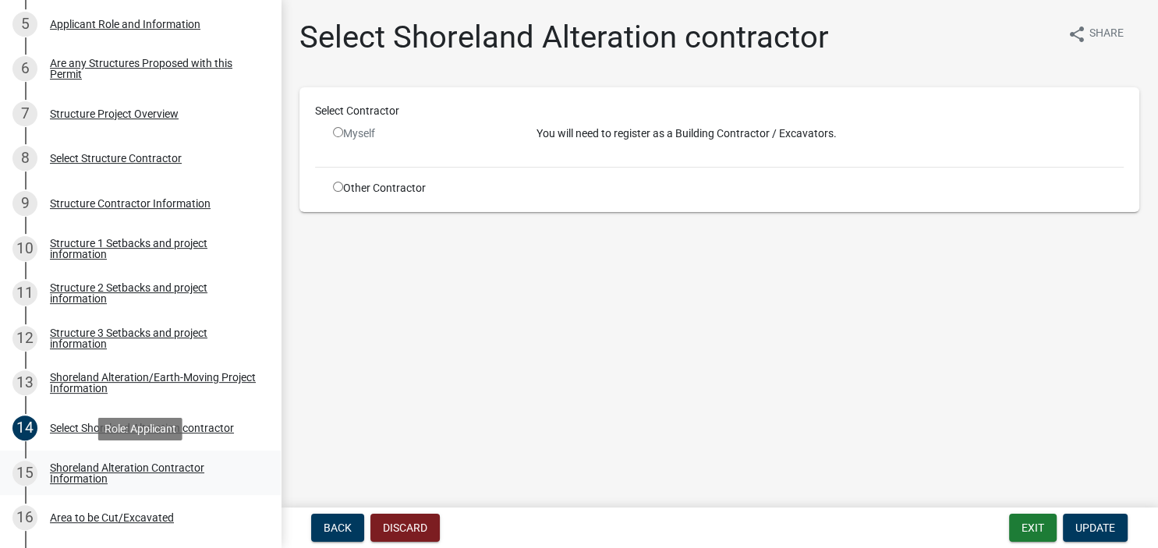
click at [101, 471] on div "Shoreland Alteration Contractor Information" at bounding box center [153, 473] width 206 height 22
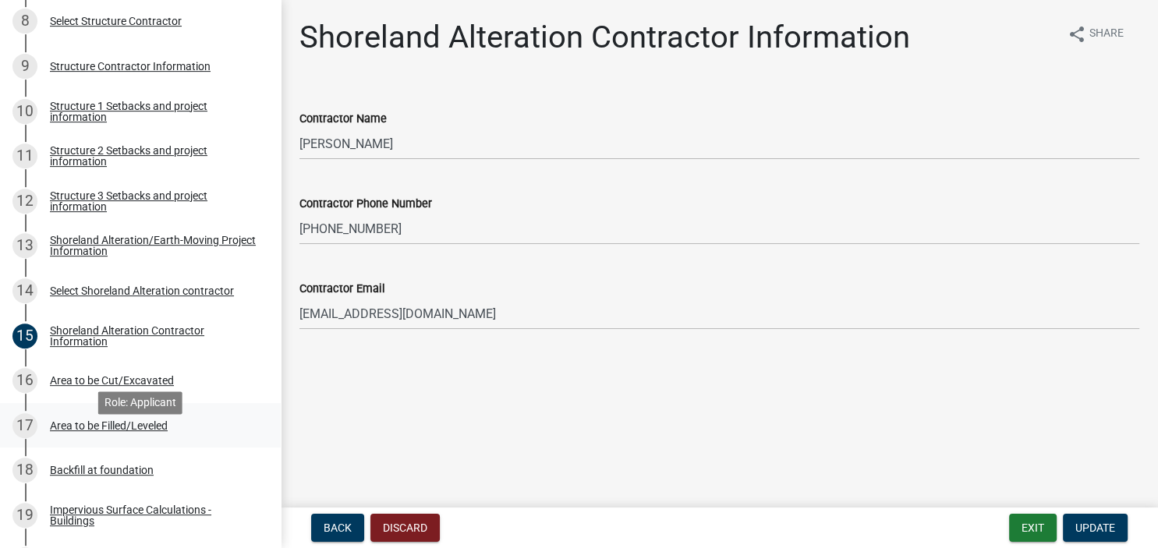
scroll to position [628, 0]
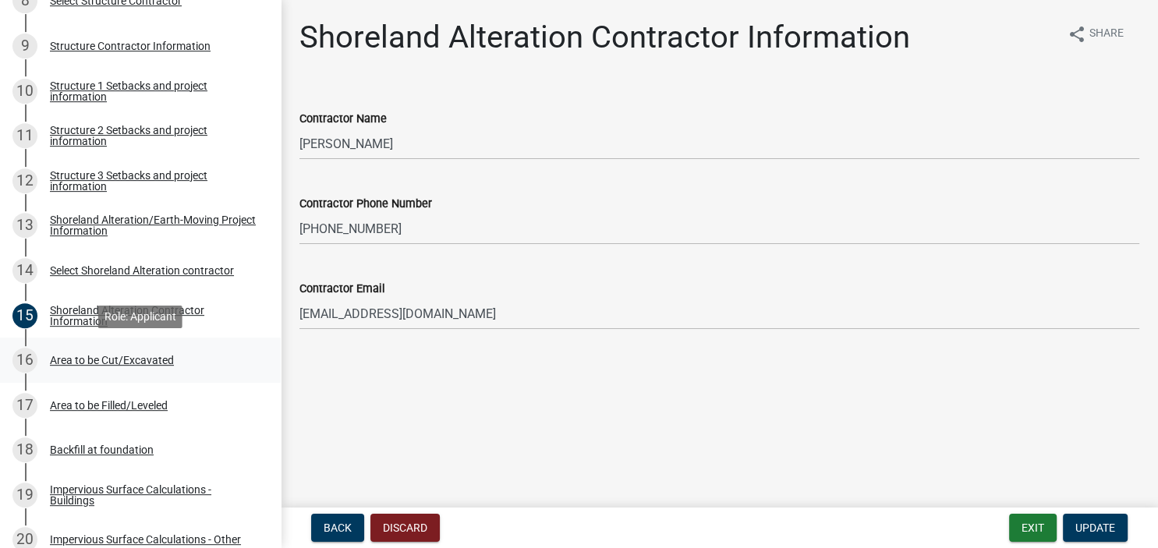
click at [74, 360] on div "Area to be Cut/Excavated" at bounding box center [112, 360] width 124 height 11
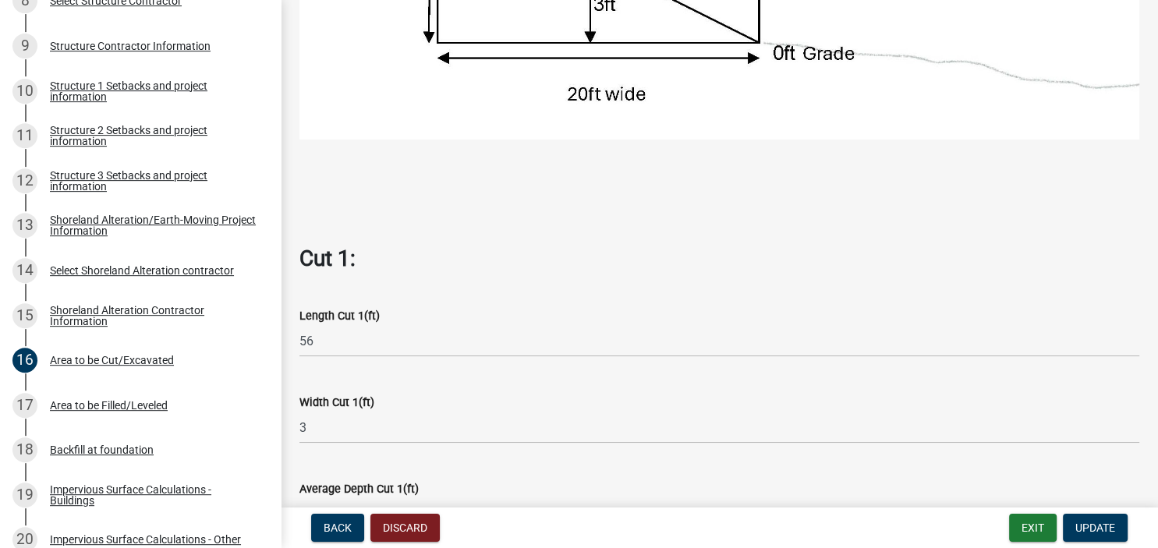
scroll to position [718, 0]
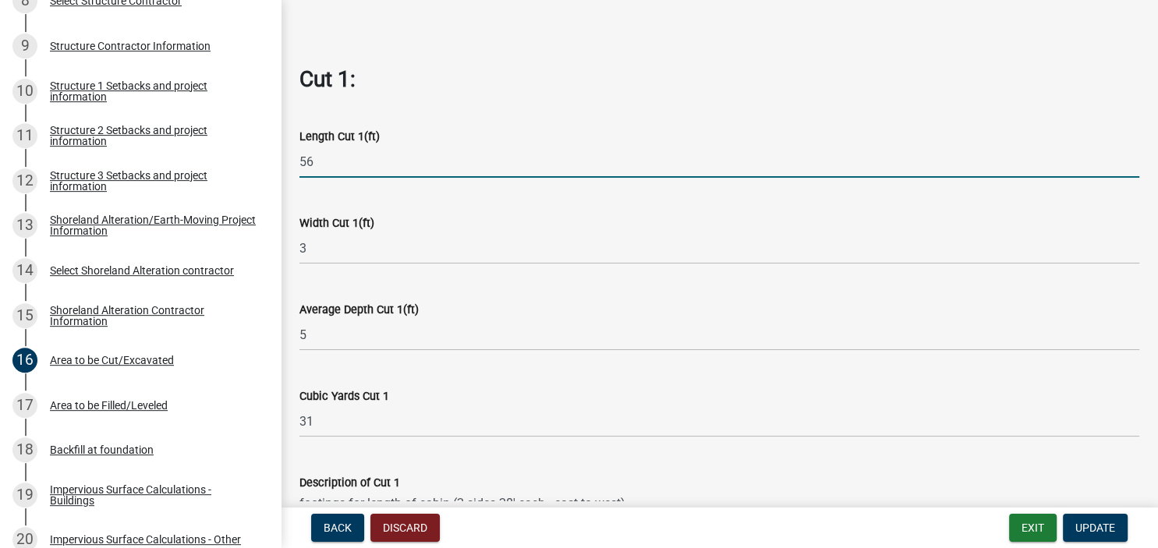
drag, startPoint x: 324, startPoint y: 159, endPoint x: 211, endPoint y: 179, distance: 114.7
click at [299, 178] on input "56" at bounding box center [719, 162] width 840 height 32
type input "28"
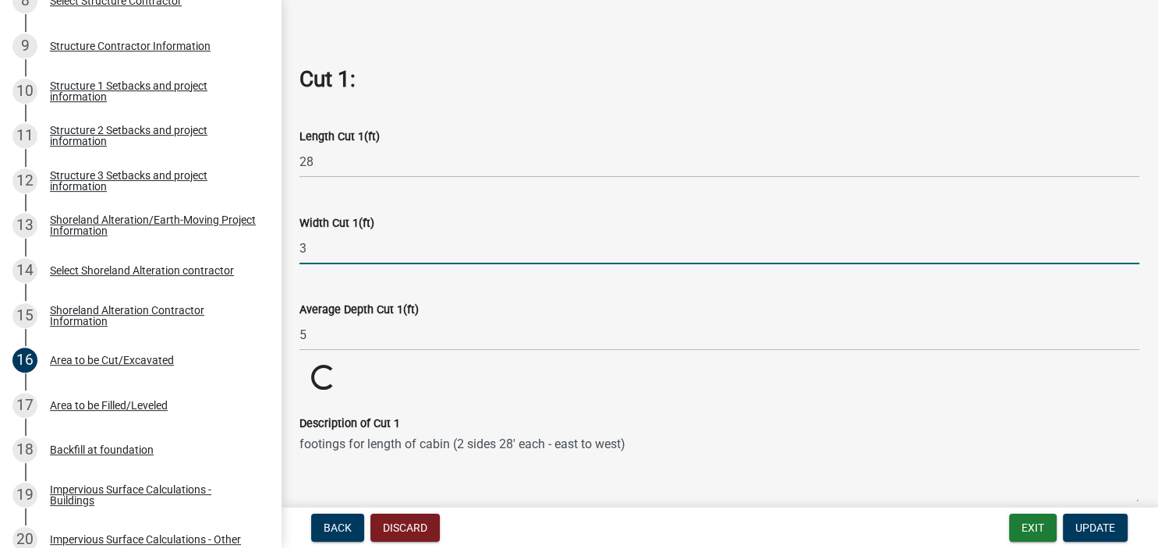
drag, startPoint x: 337, startPoint y: 250, endPoint x: 254, endPoint y: 256, distance: 82.9
click at [299, 256] on input "3" at bounding box center [719, 248] width 840 height 32
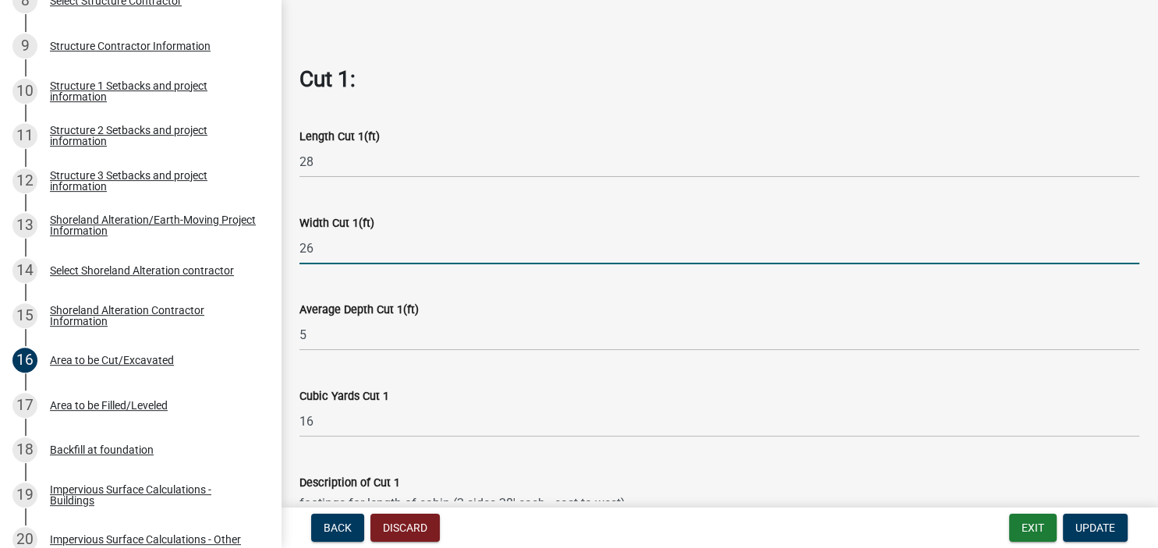
type input "26"
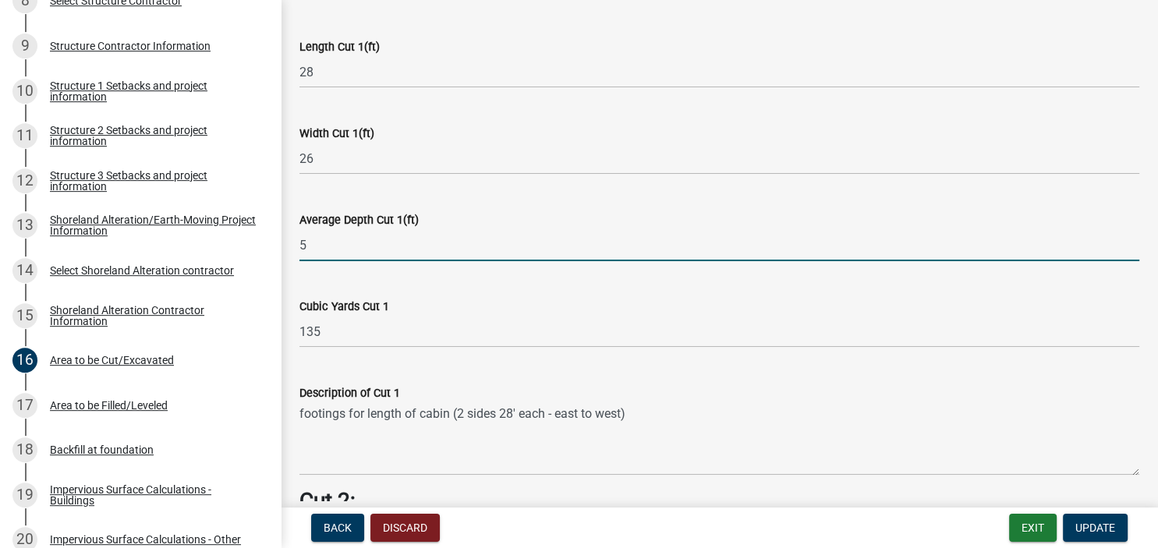
scroll to position [898, 0]
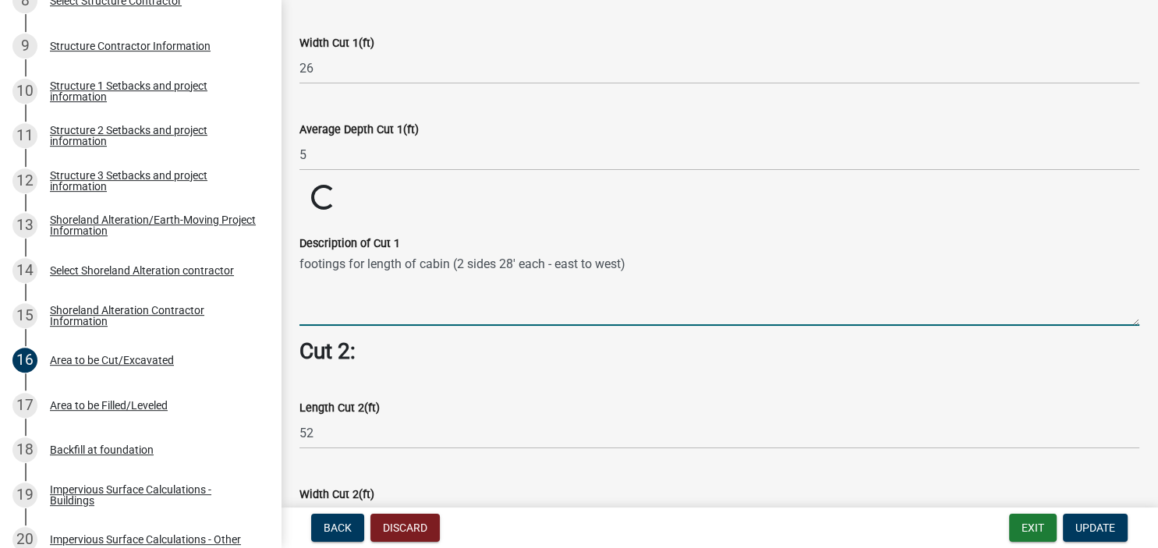
drag, startPoint x: 650, startPoint y: 324, endPoint x: 253, endPoint y: 388, distance: 402.0
click at [299, 326] on textarea "footings for length of cabin (2 sides 28' each - east to west)" at bounding box center [719, 289] width 840 height 73
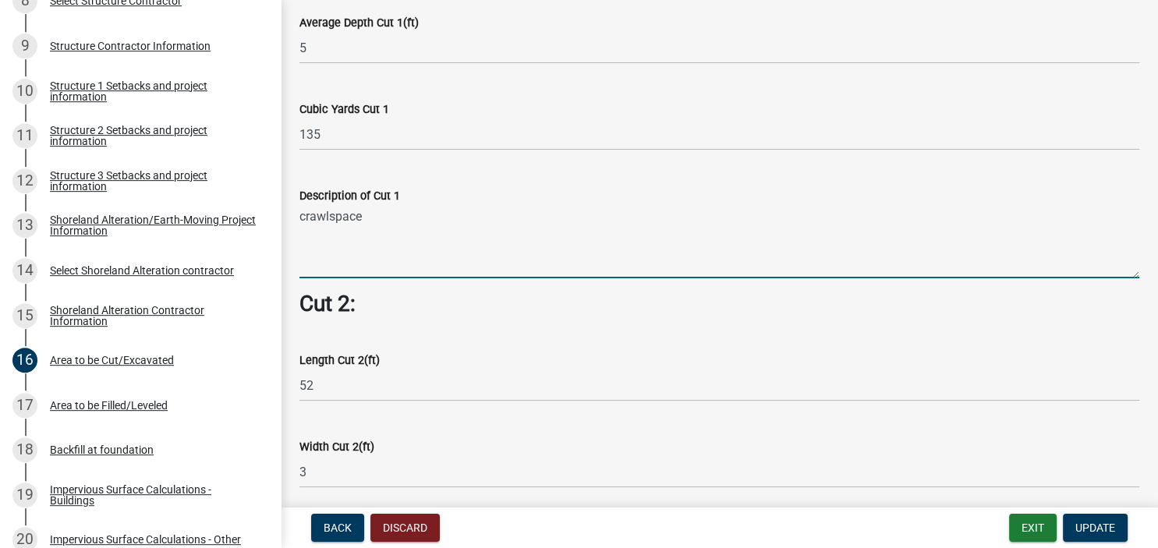
scroll to position [1078, 0]
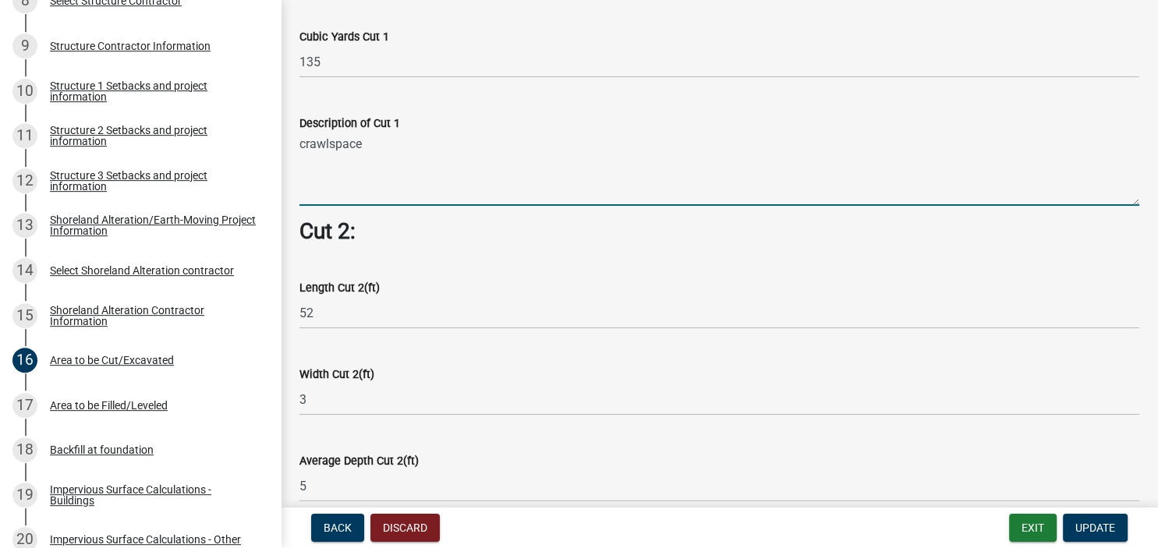
type textarea "crawlspace"
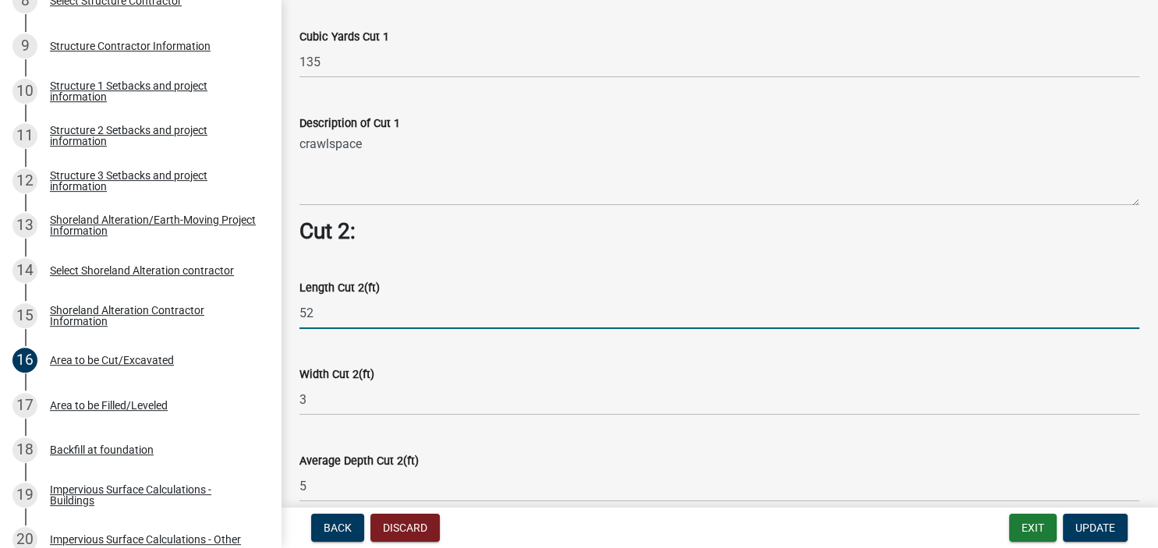
drag, startPoint x: 336, startPoint y: 307, endPoint x: 257, endPoint y: 307, distance: 79.5
click at [299, 307] on input "52" at bounding box center [719, 313] width 840 height 32
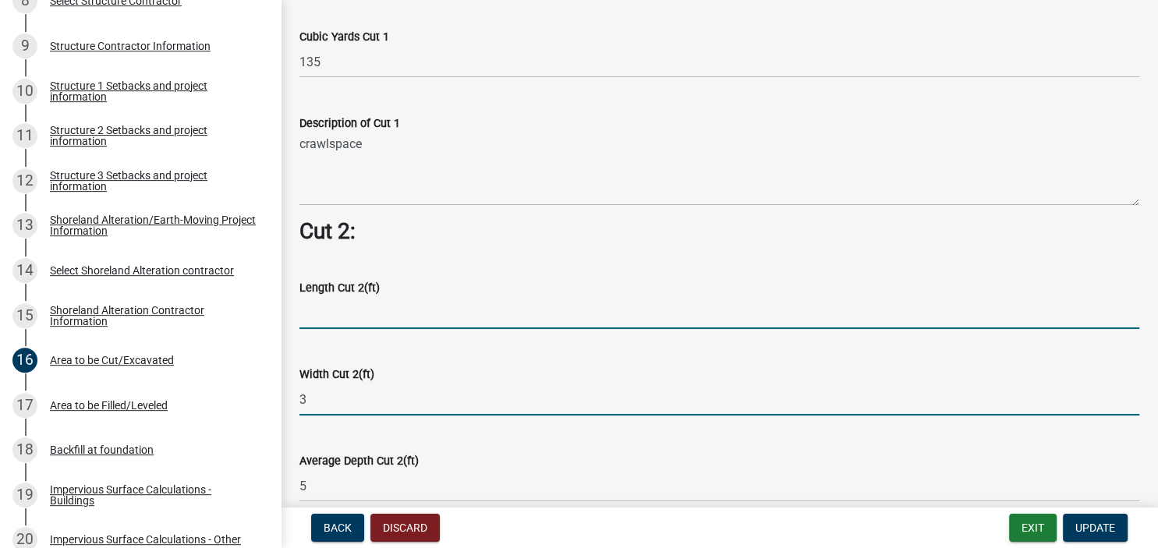
click at [304, 402] on input "3" at bounding box center [719, 400] width 840 height 32
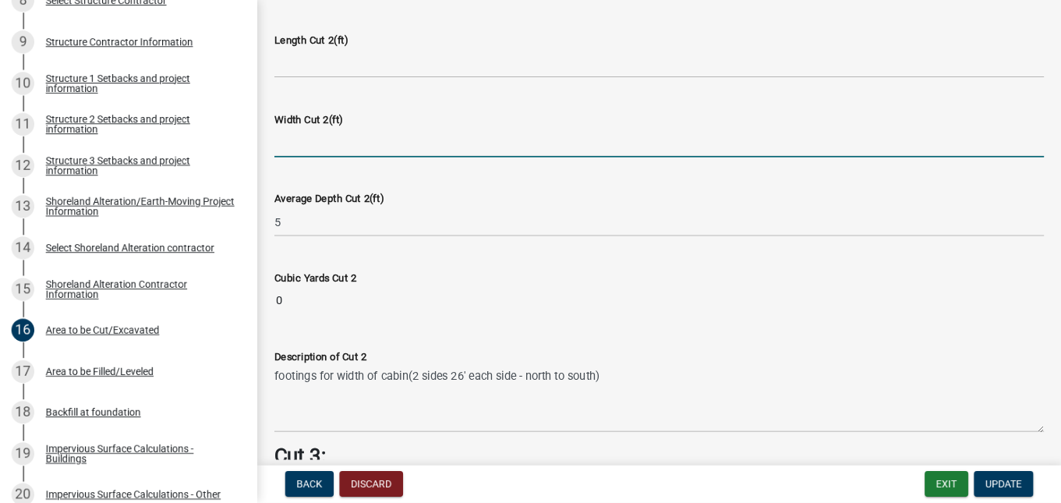
scroll to position [1347, 0]
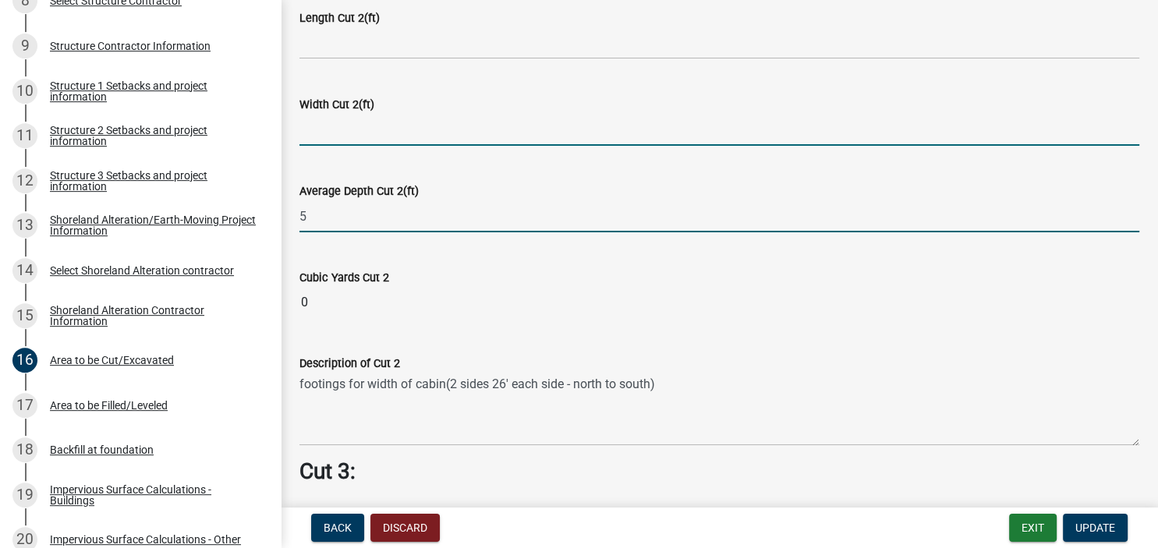
click at [307, 214] on input "5" at bounding box center [719, 216] width 840 height 32
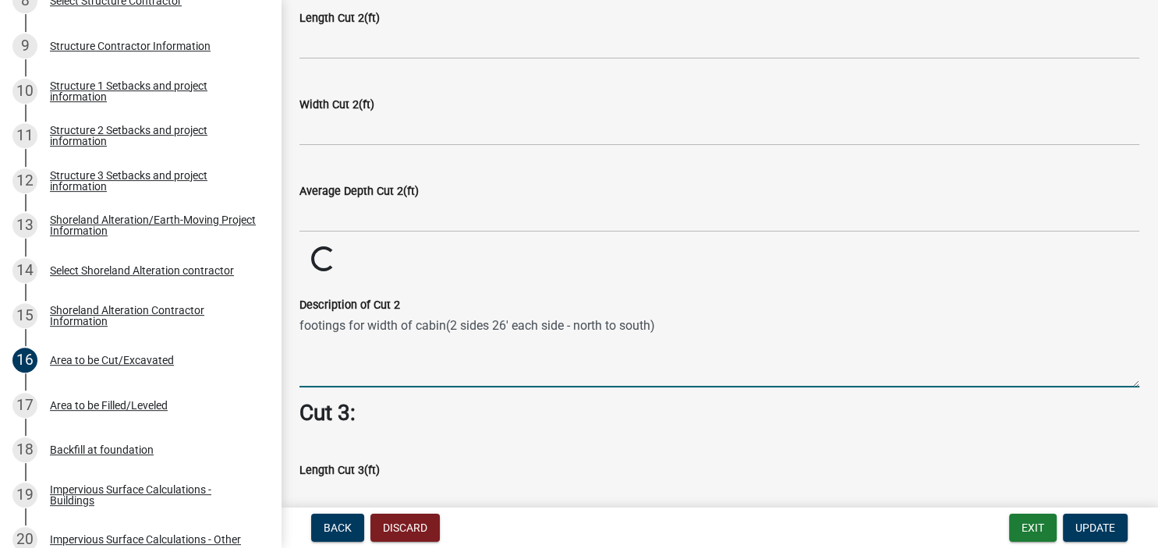
drag, startPoint x: 669, startPoint y: 382, endPoint x: 279, endPoint y: 372, distance: 390.0
click at [299, 372] on textarea "footings for width of cabin(2 sides 26' each side - north to south)" at bounding box center [719, 350] width 840 height 73
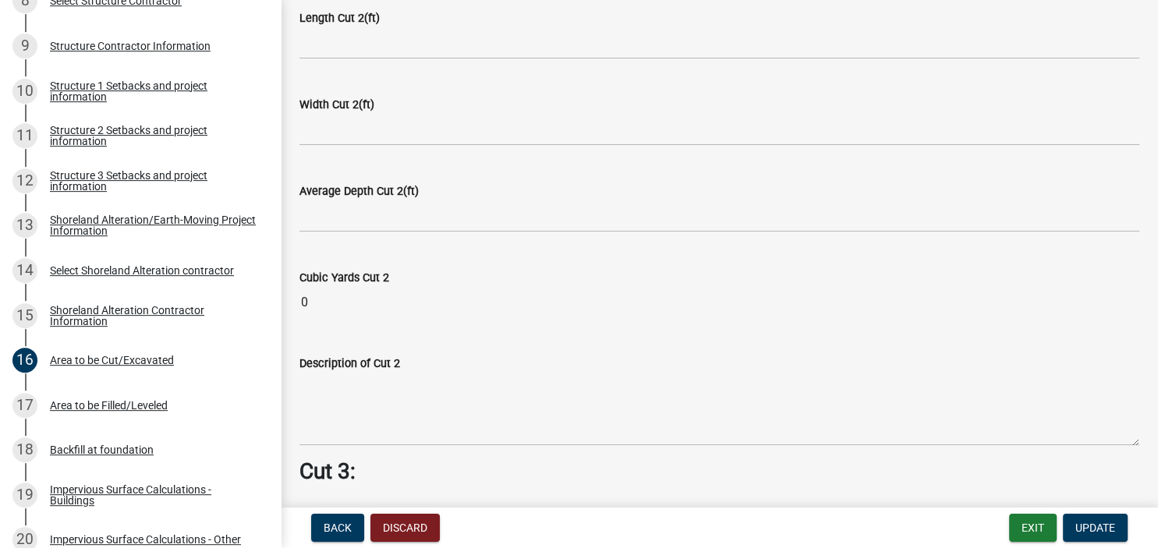
click at [324, 303] on input "0" at bounding box center [719, 302] width 840 height 31
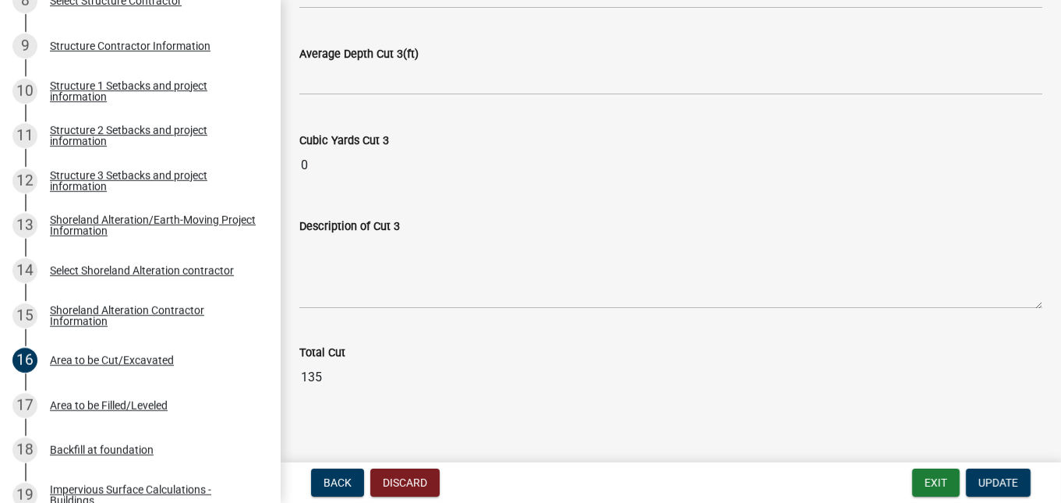
scroll to position [1963, 0]
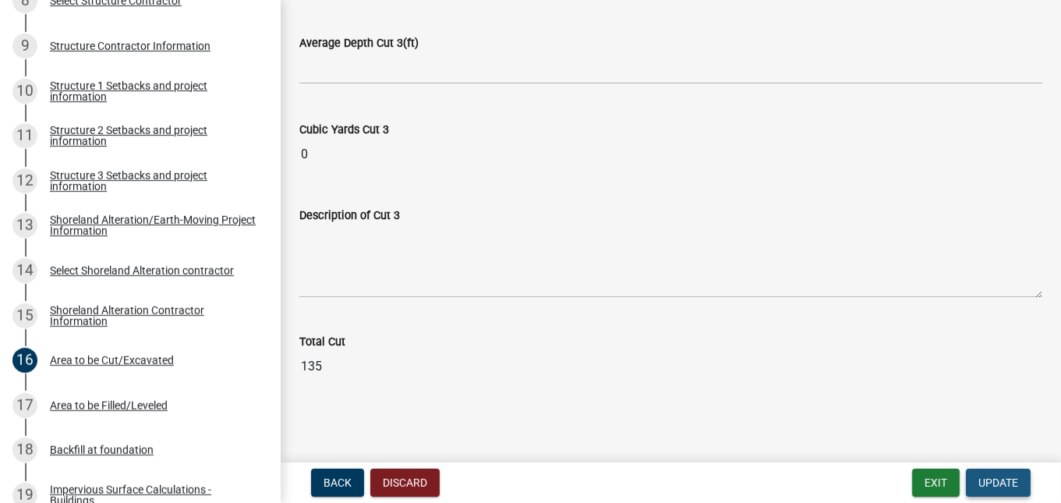
click at [989, 476] on span "Update" at bounding box center [999, 482] width 40 height 12
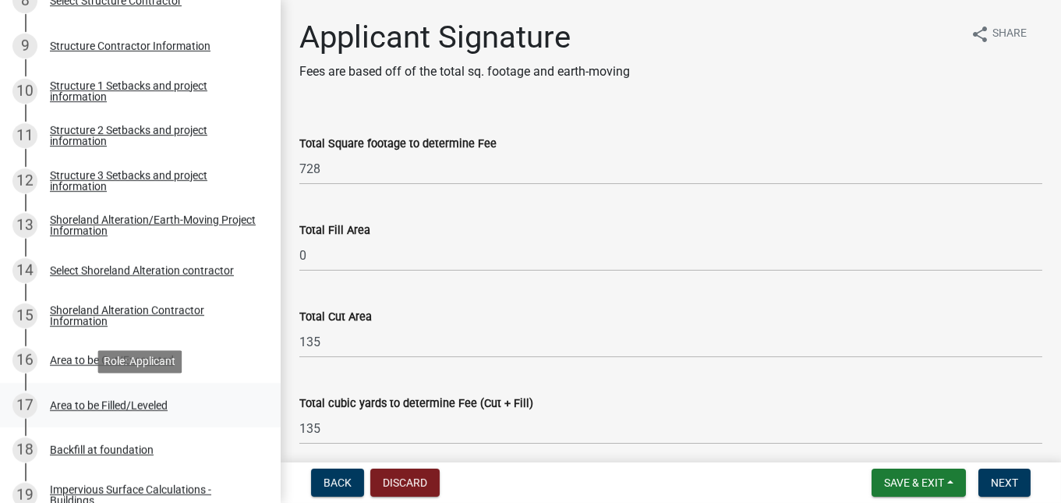
click at [69, 402] on div "Area to be Filled/Leveled" at bounding box center [109, 405] width 118 height 11
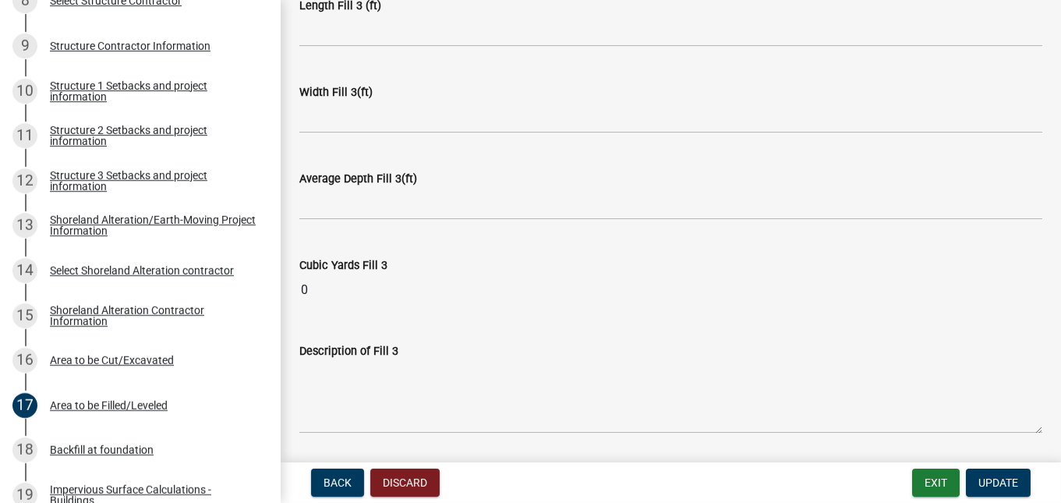
scroll to position [1248, 0]
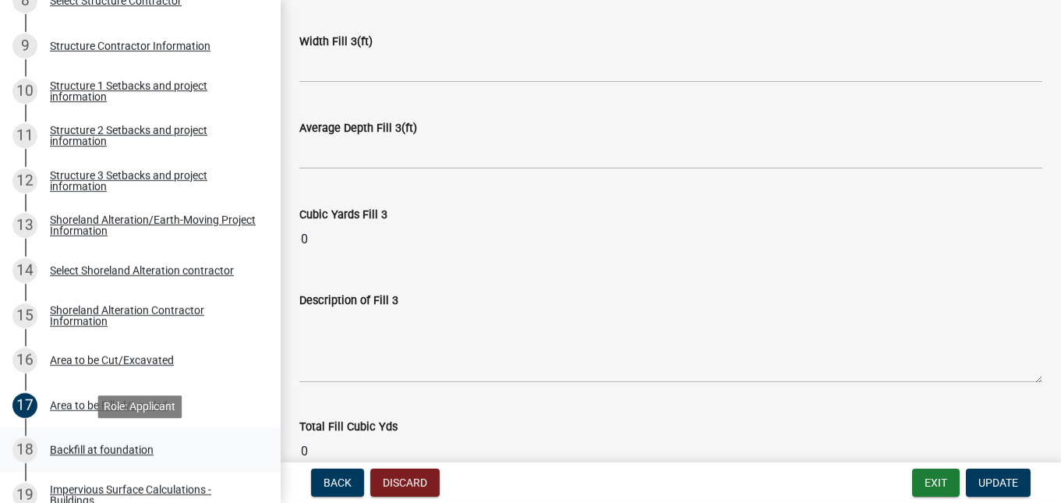
click at [87, 454] on div "Backfill at foundation" at bounding box center [102, 449] width 104 height 11
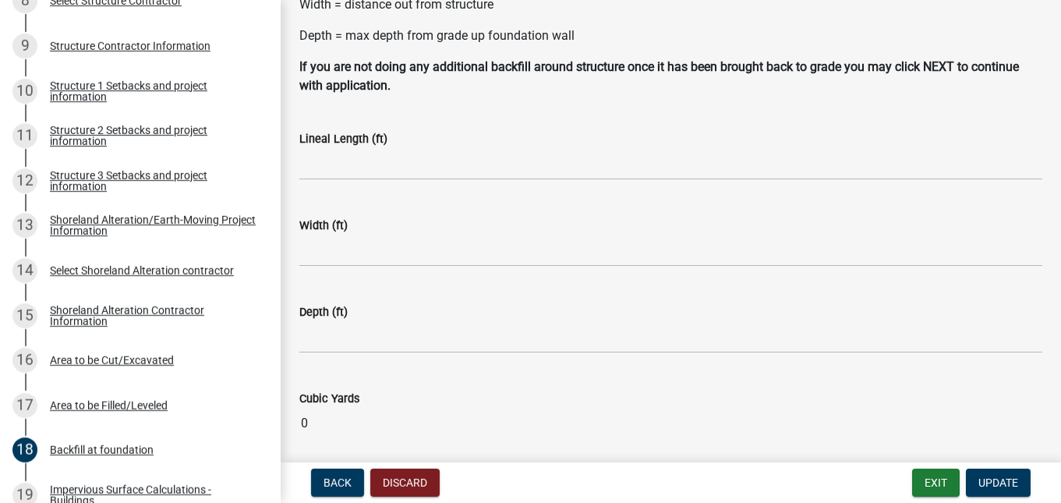
scroll to position [178, 0]
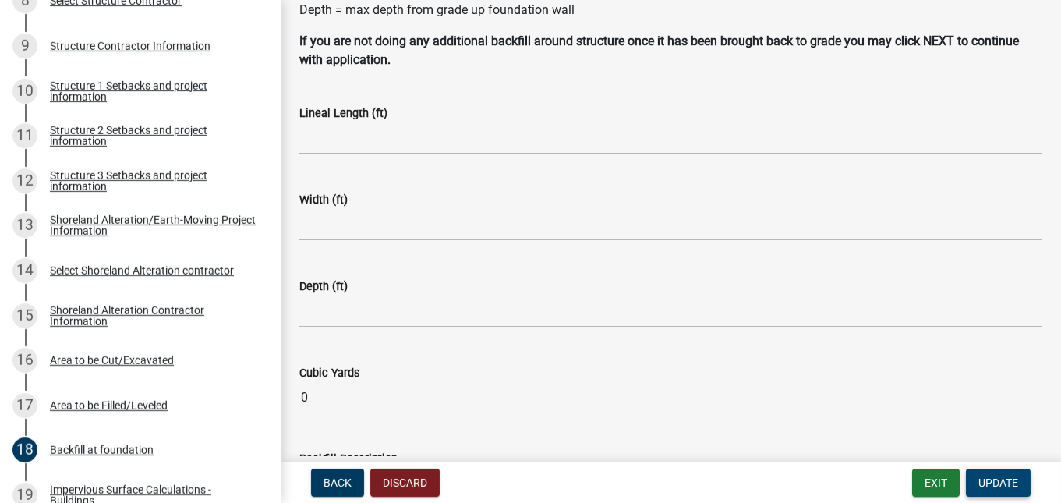
click at [1003, 480] on span "Update" at bounding box center [999, 482] width 40 height 12
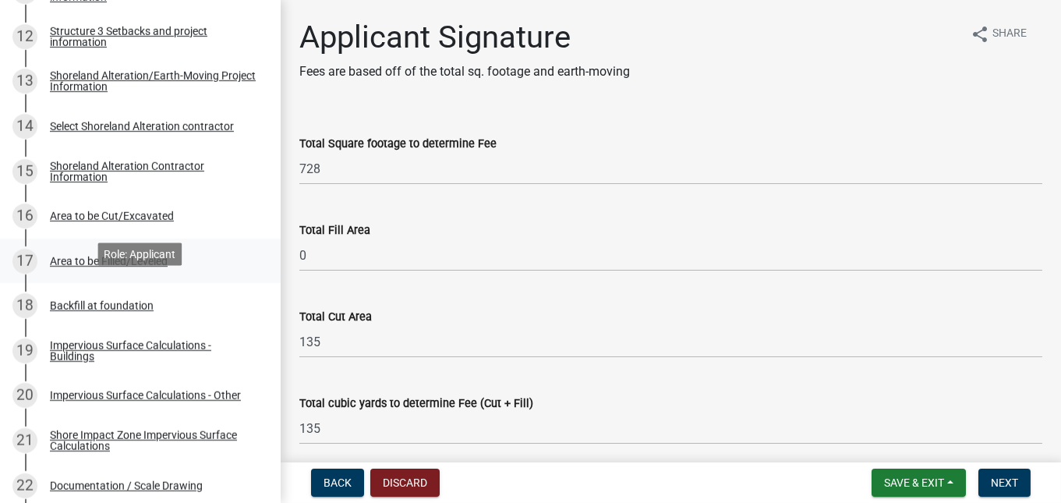
scroll to position [786, 0]
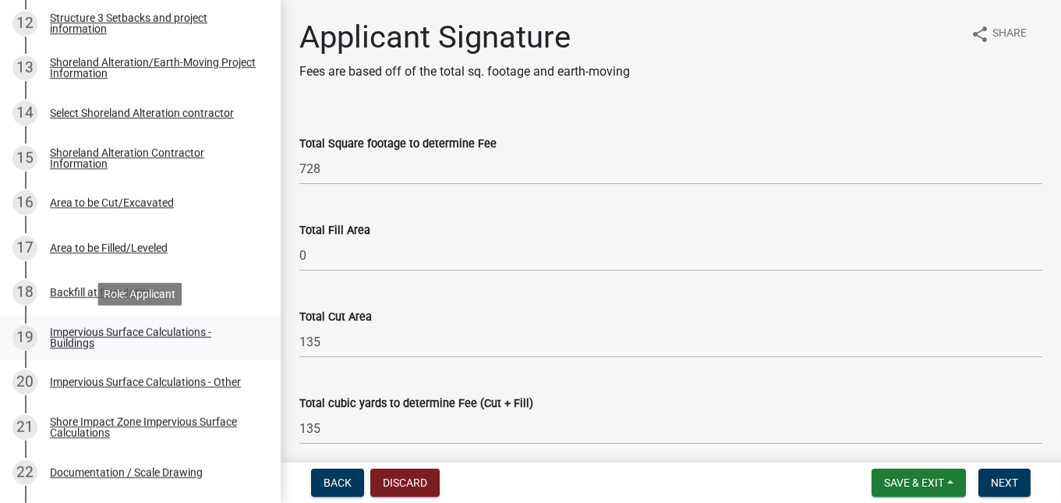
click at [67, 338] on div "Impervious Surface Calculations - Buildings" at bounding box center [153, 338] width 206 height 22
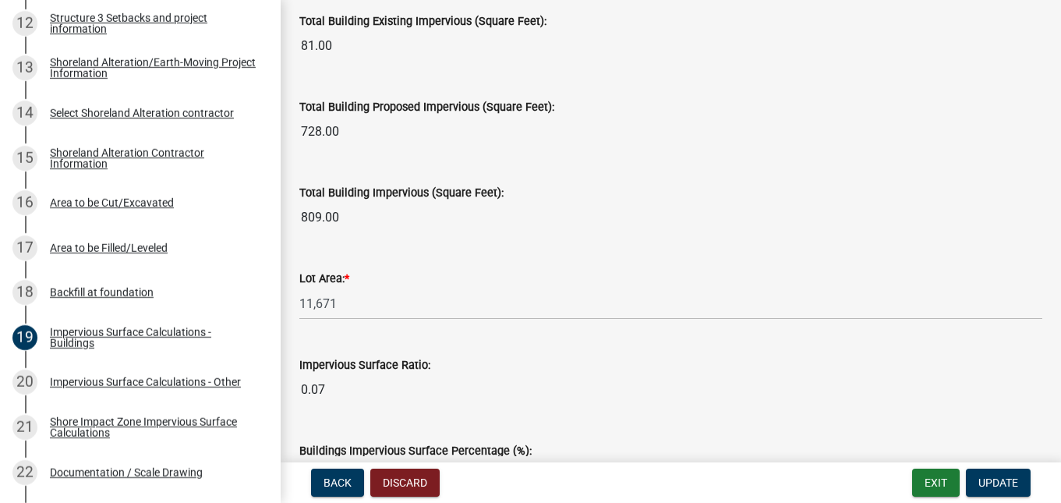
scroll to position [1301, 0]
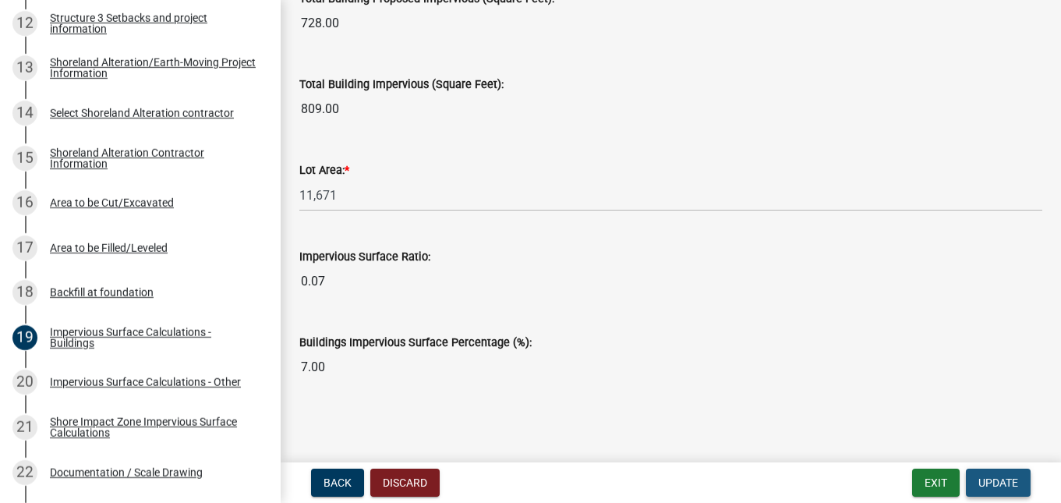
click at [979, 481] on span "Update" at bounding box center [999, 482] width 40 height 12
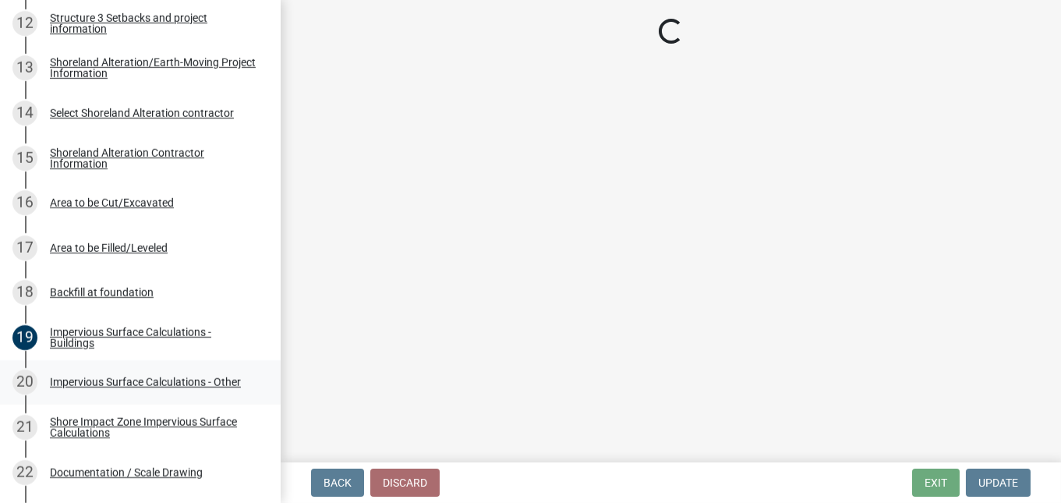
click at [73, 381] on div "Impervious Surface Calculations - Other" at bounding box center [145, 382] width 191 height 11
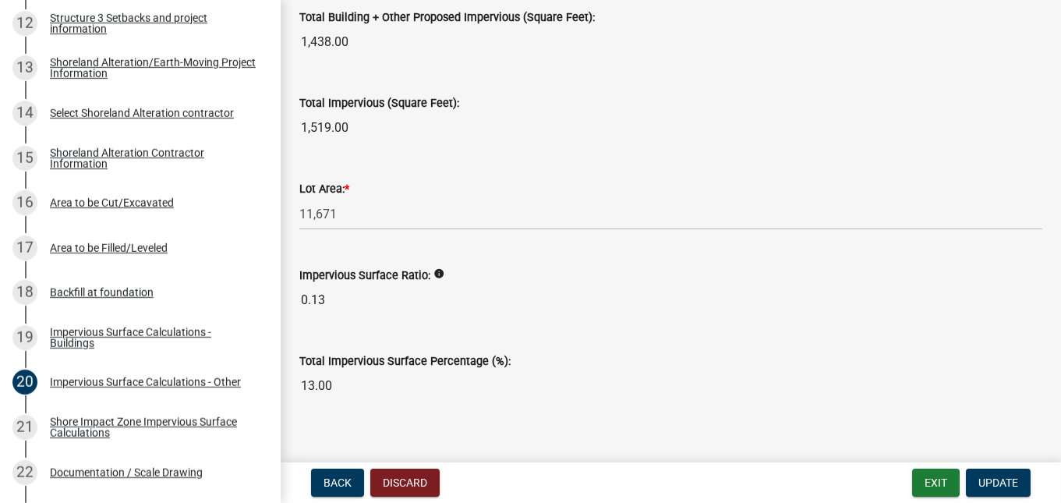
scroll to position [1930, 0]
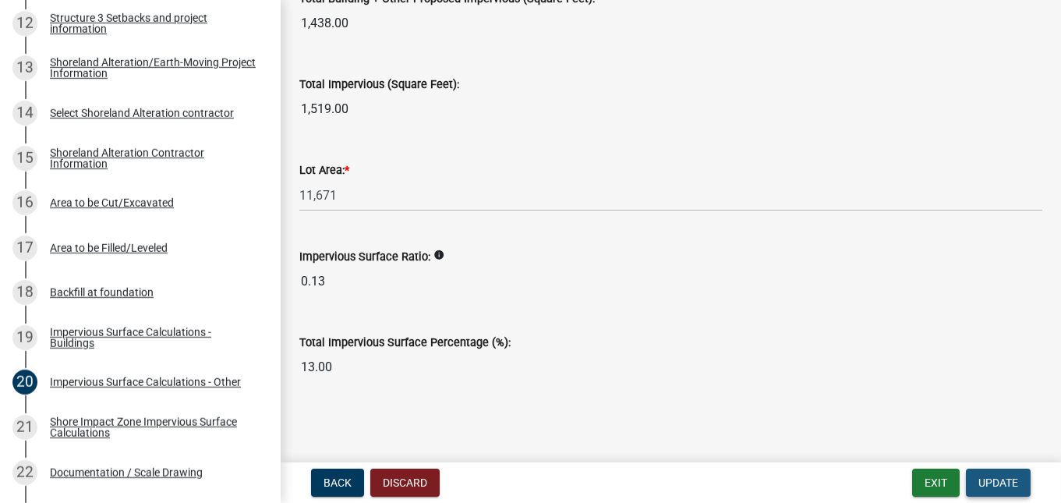
click at [992, 485] on span "Update" at bounding box center [999, 482] width 40 height 12
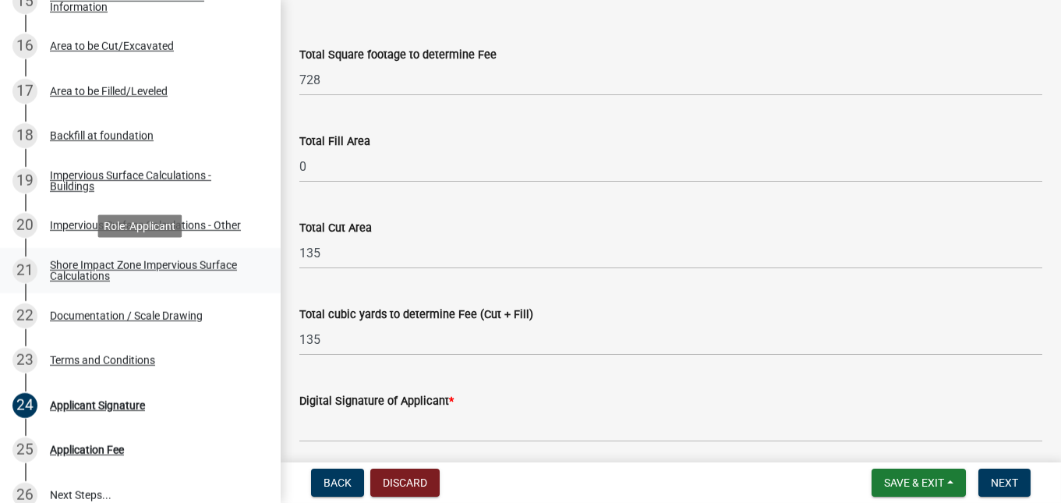
scroll to position [944, 0]
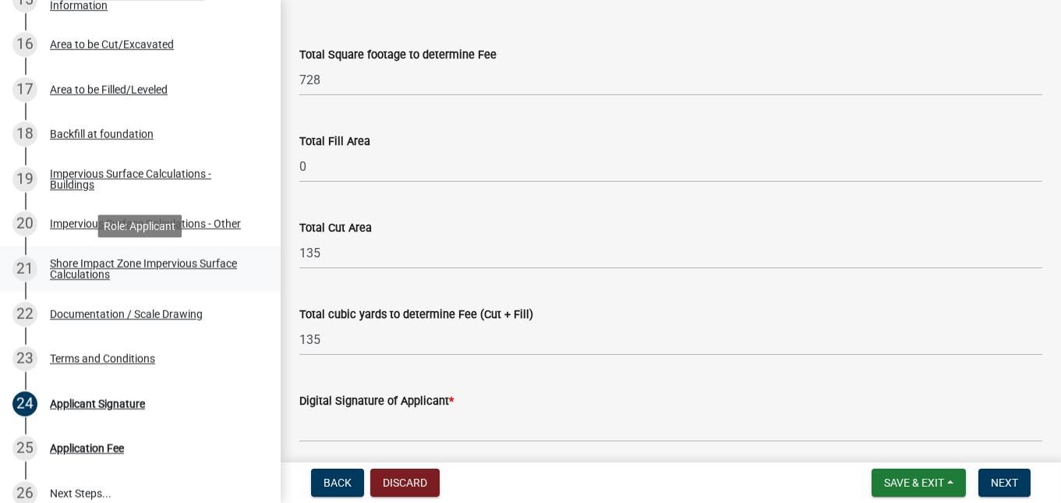
click at [80, 280] on div "Shore Impact Zone Impervious Surface Calculations" at bounding box center [153, 269] width 206 height 22
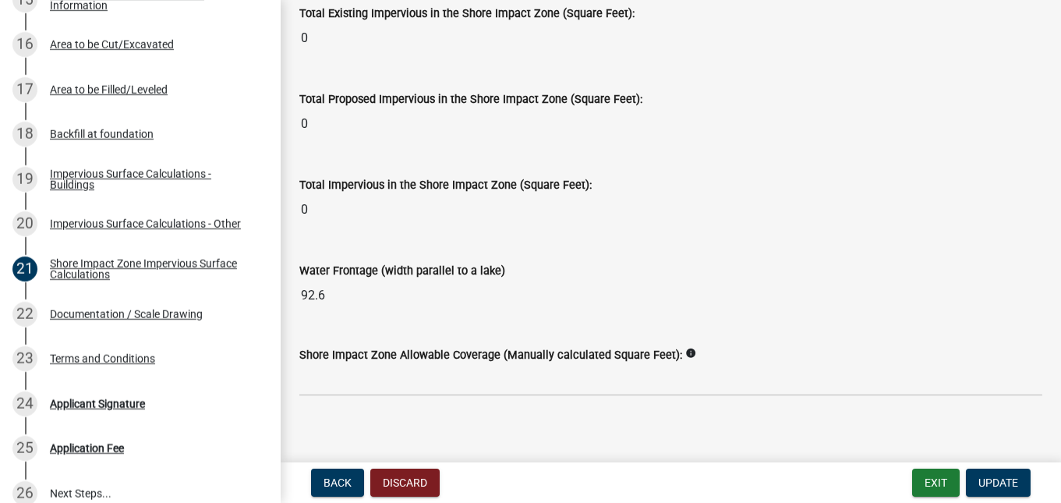
scroll to position [2172, 0]
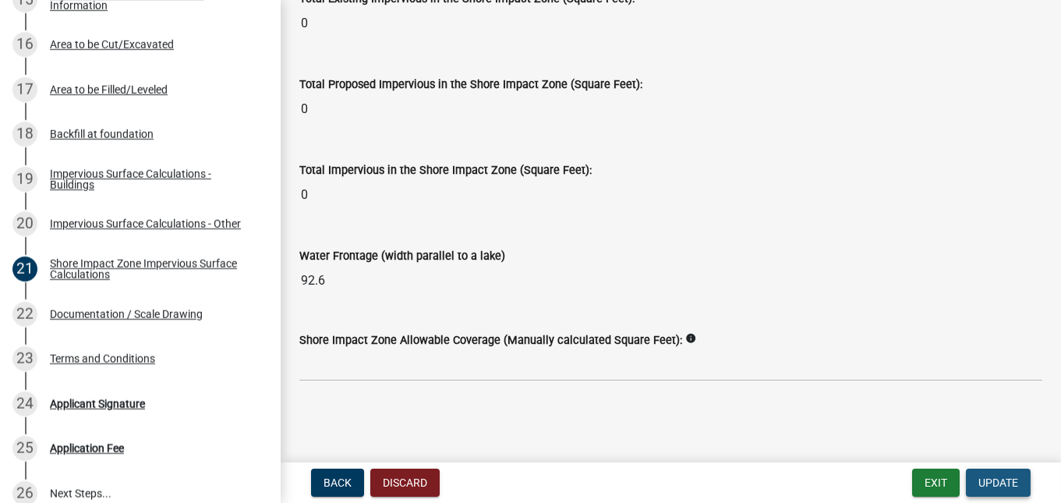
click at [996, 487] on span "Update" at bounding box center [999, 482] width 40 height 12
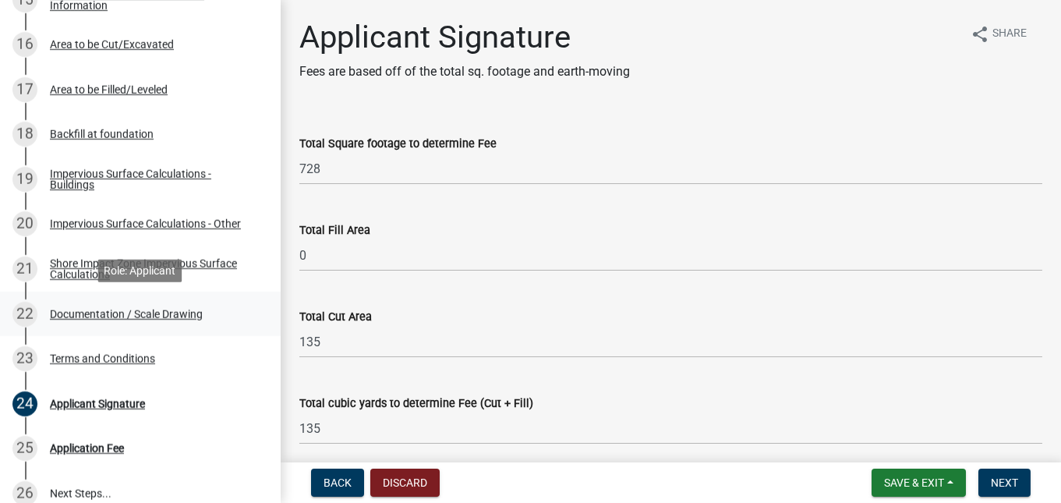
click at [57, 316] on div "Documentation / Scale Drawing" at bounding box center [126, 314] width 153 height 11
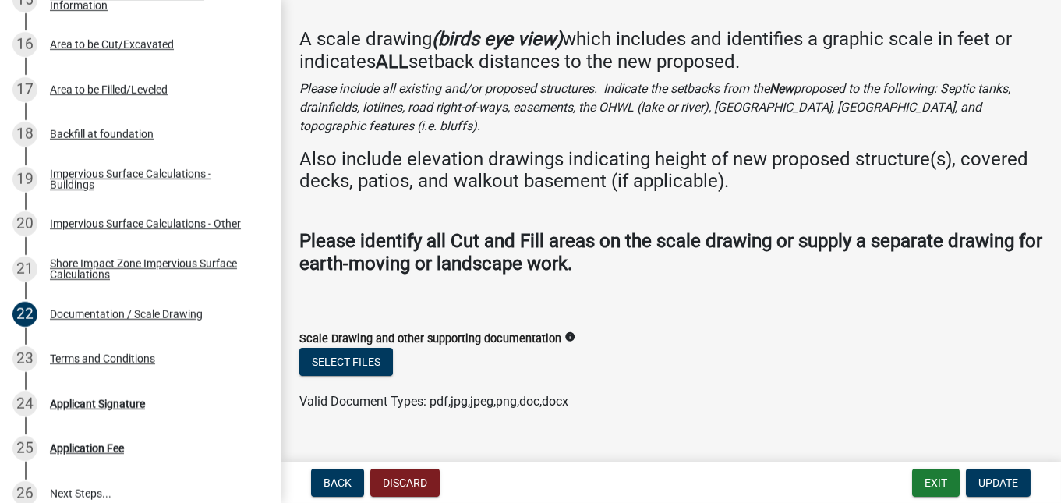
scroll to position [70, 0]
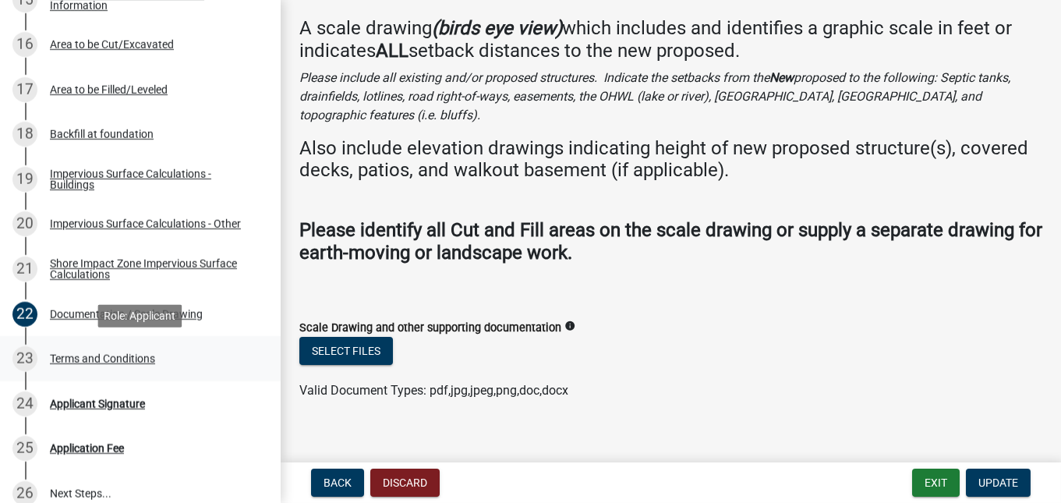
click at [72, 359] on div "Terms and Conditions" at bounding box center [102, 358] width 105 height 11
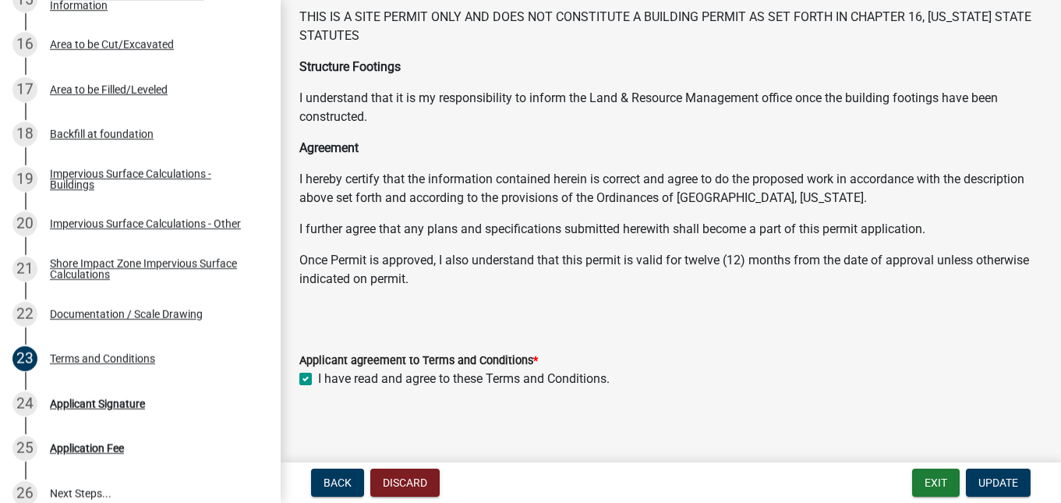
scroll to position [290, 0]
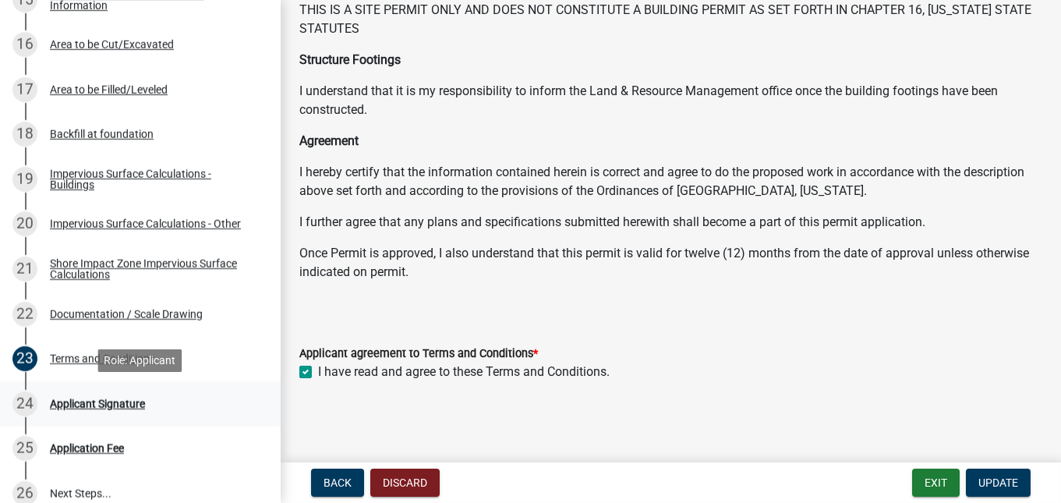
click at [74, 400] on div "Applicant Signature" at bounding box center [97, 403] width 95 height 11
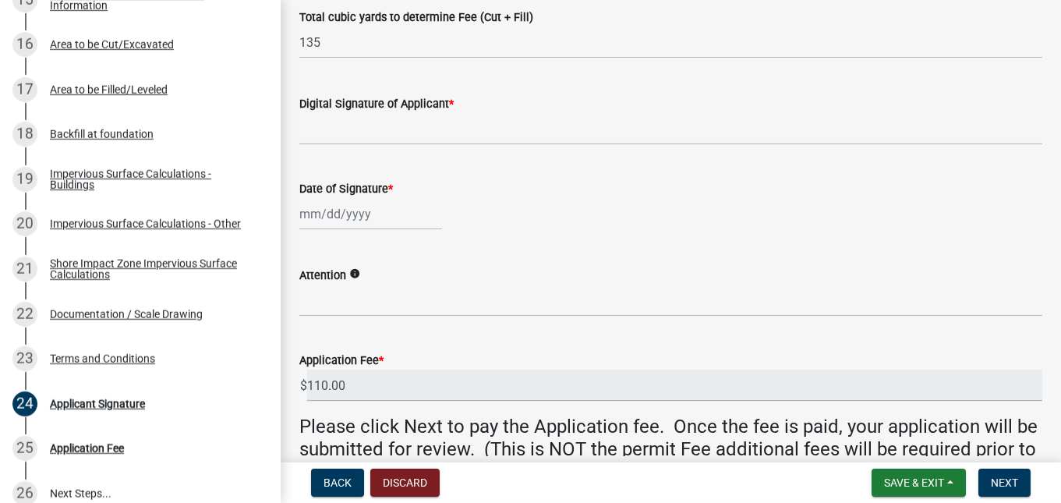
scroll to position [356, 0]
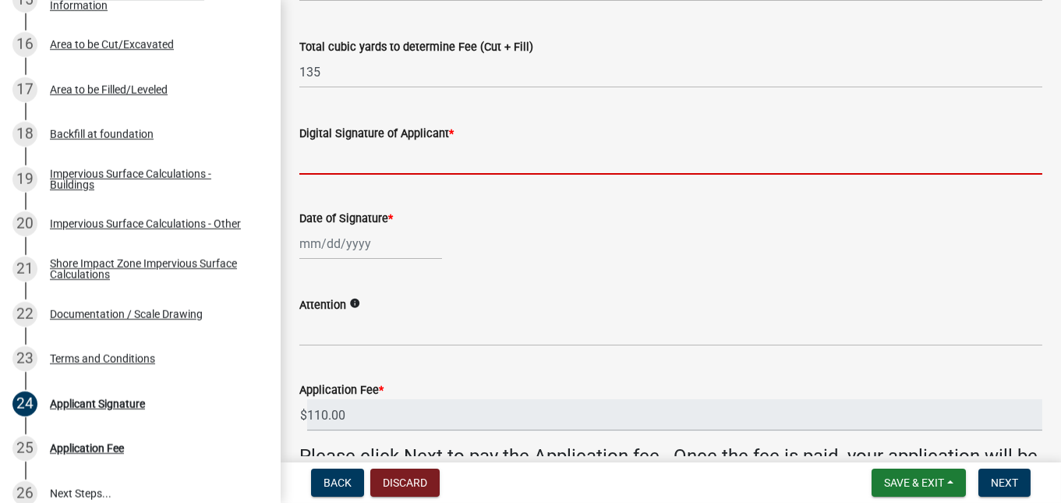
click at [338, 160] on input "Digital Signature of Applicant *" at bounding box center [670, 159] width 743 height 32
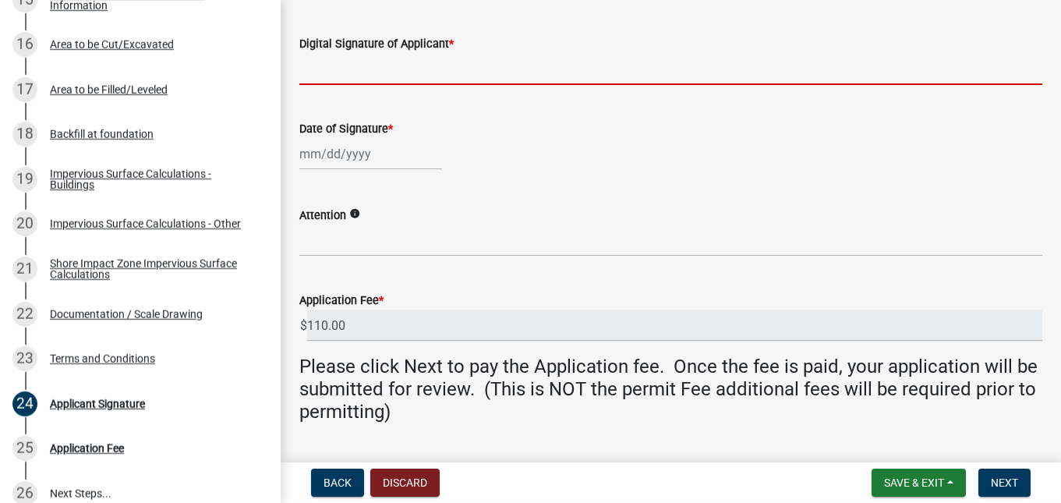
click at [356, 217] on div "Attention info" at bounding box center [670, 220] width 743 height 73
